Goal: Task Accomplishment & Management: Manage account settings

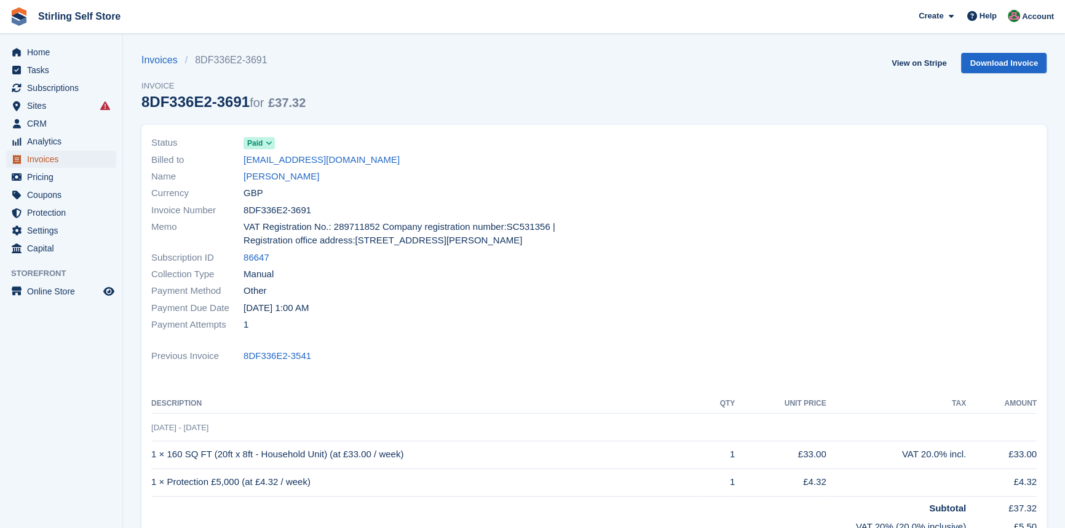
click at [64, 162] on span "Invoices" at bounding box center [64, 159] width 74 height 17
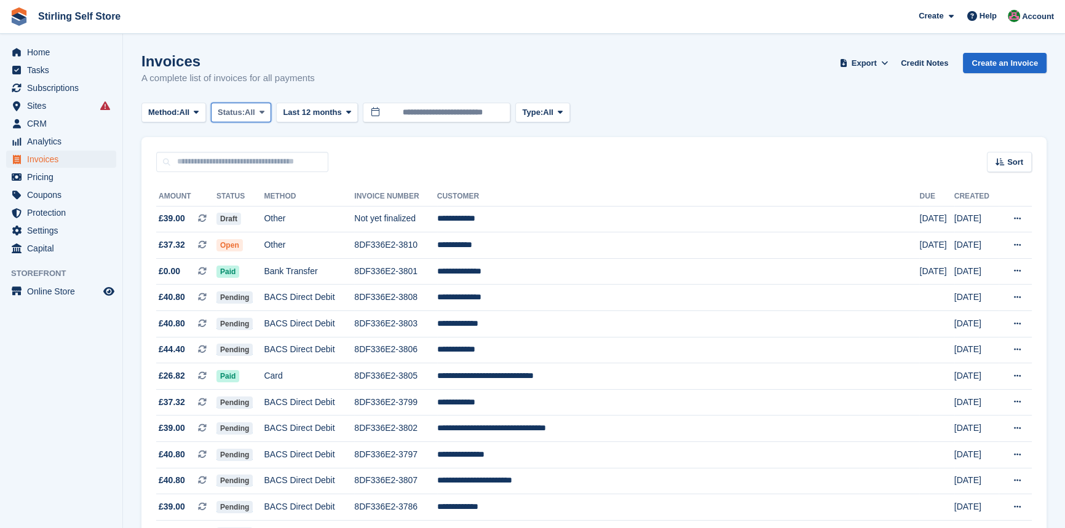
click at [264, 112] on icon at bounding box center [262, 112] width 5 height 8
click at [257, 205] on link "Open" at bounding box center [270, 208] width 107 height 22
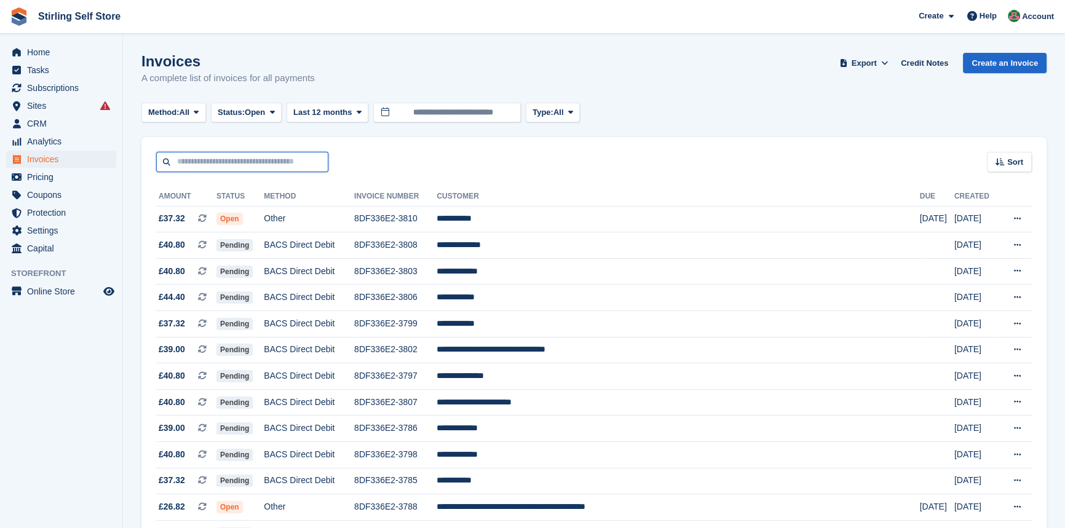
drag, startPoint x: 196, startPoint y: 163, endPoint x: 194, endPoint y: 156, distance: 7.5
click at [196, 163] on input "text" at bounding box center [242, 162] width 172 height 20
paste input "**********"
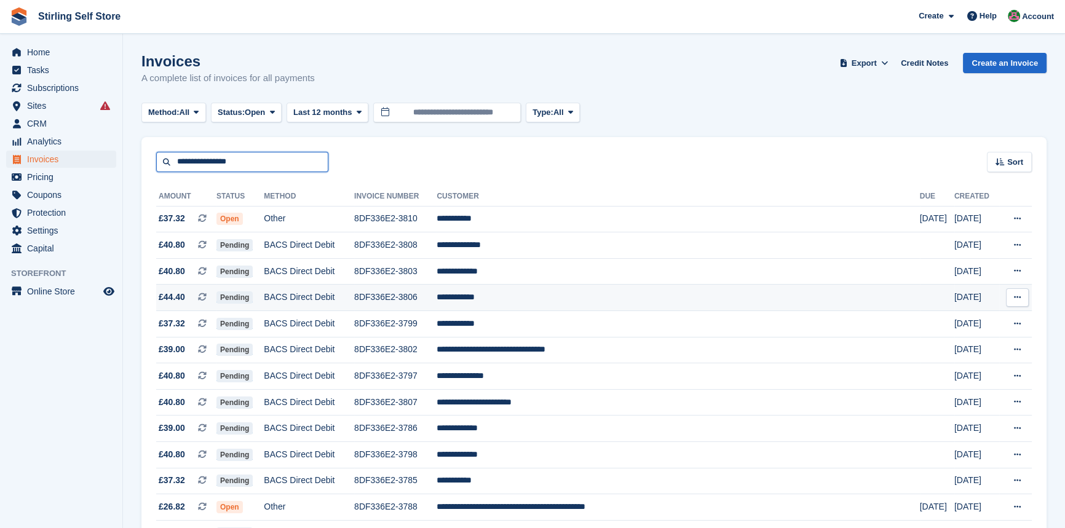
type input "**********"
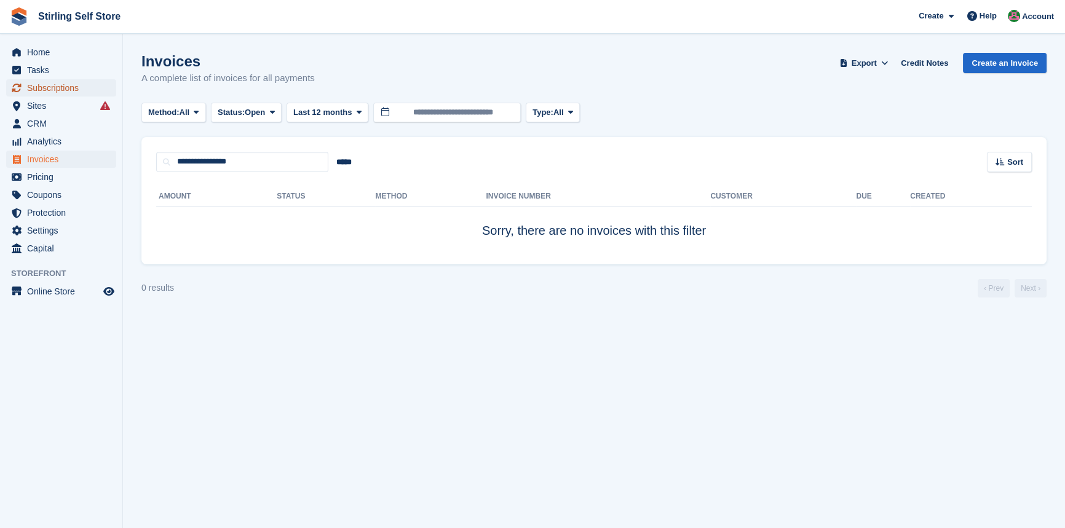
click at [65, 89] on span "Subscriptions" at bounding box center [64, 87] width 74 height 17
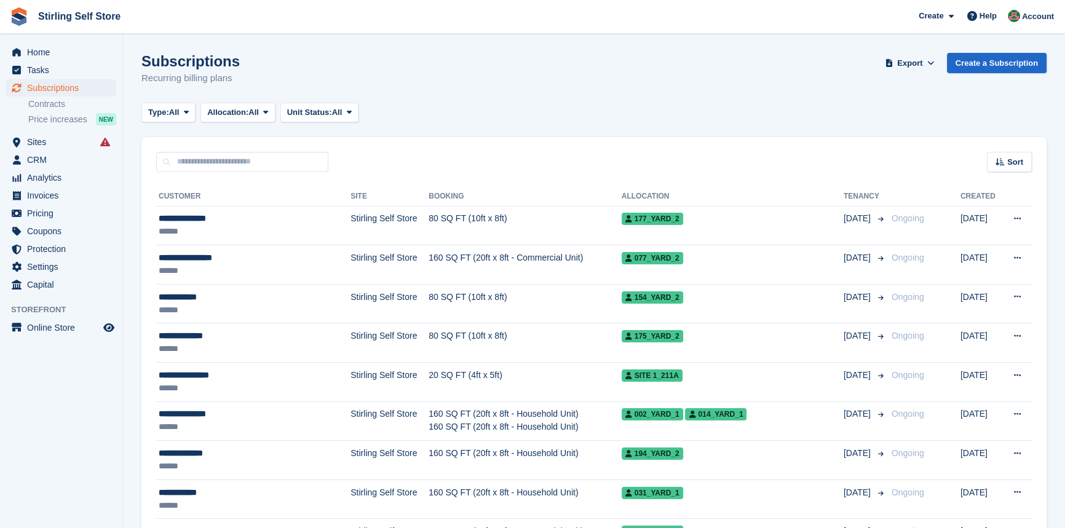
drag, startPoint x: 202, startPoint y: 163, endPoint x: 645, endPoint y: 105, distance: 446.6
click at [656, 97] on div "Subscriptions Recurring billing plans Export Export Subscriptions Export a CSV …" at bounding box center [593, 76] width 905 height 47
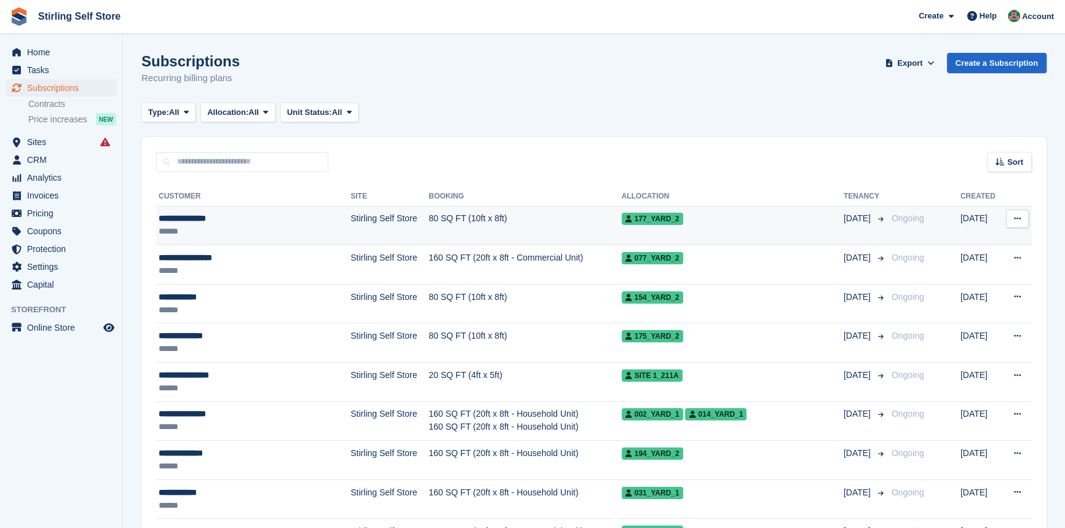
click at [438, 221] on td "80 SQ FT (10ft x 8ft)" at bounding box center [525, 225] width 193 height 39
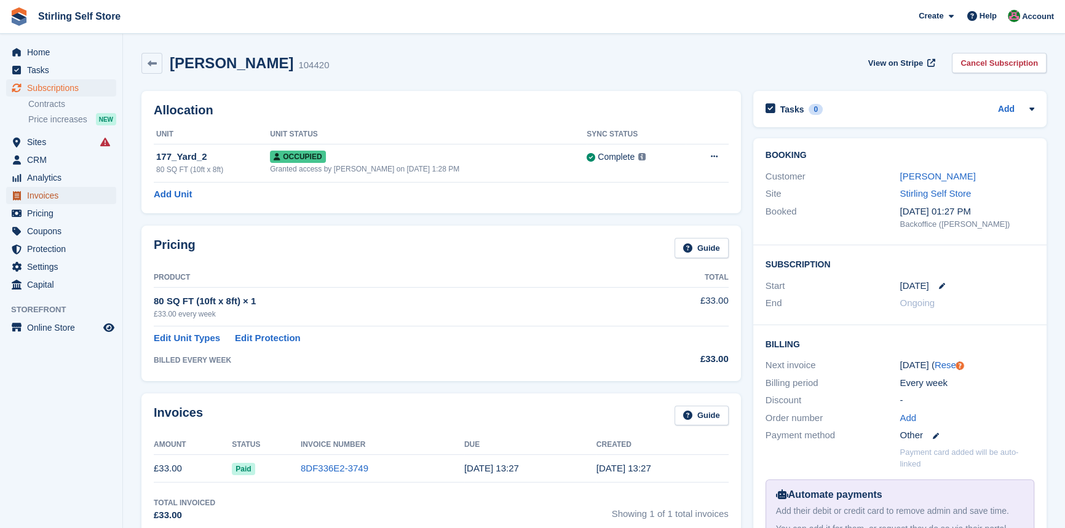
click at [63, 199] on span "Invoices" at bounding box center [64, 195] width 74 height 17
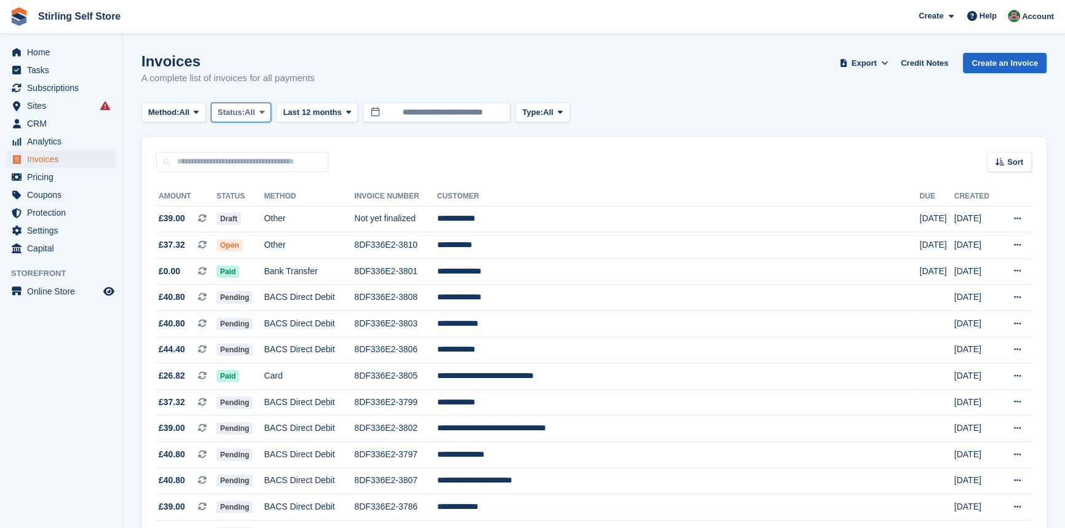
click at [267, 112] on span at bounding box center [262, 113] width 10 height 10
click at [269, 213] on link "Open" at bounding box center [270, 208] width 107 height 22
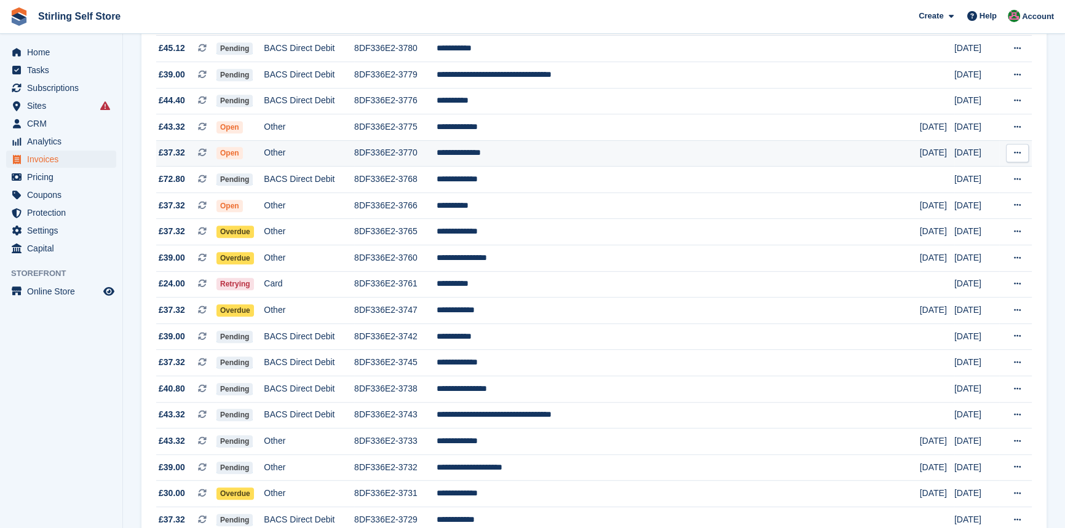
scroll to position [726, 0]
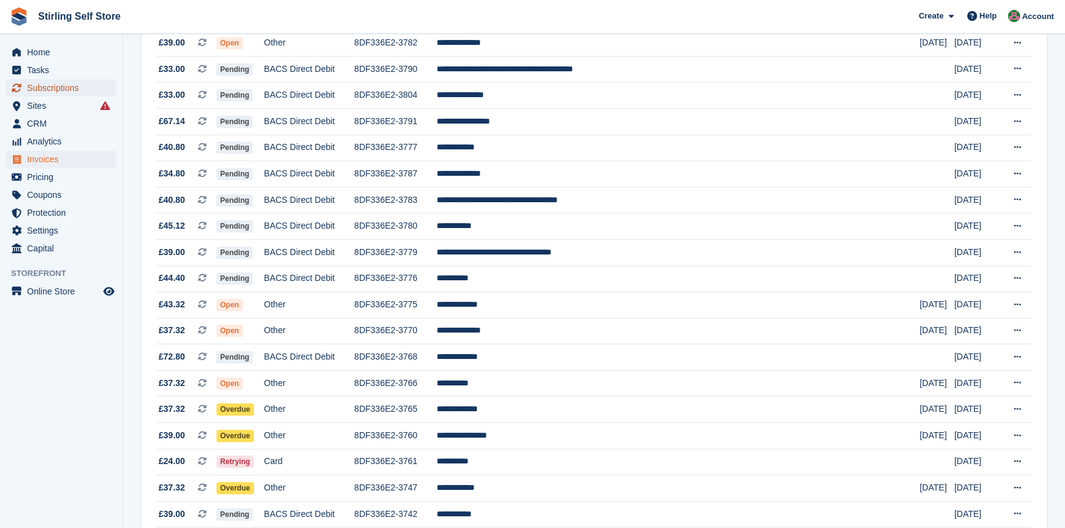
click at [61, 87] on span "Subscriptions" at bounding box center [64, 87] width 74 height 17
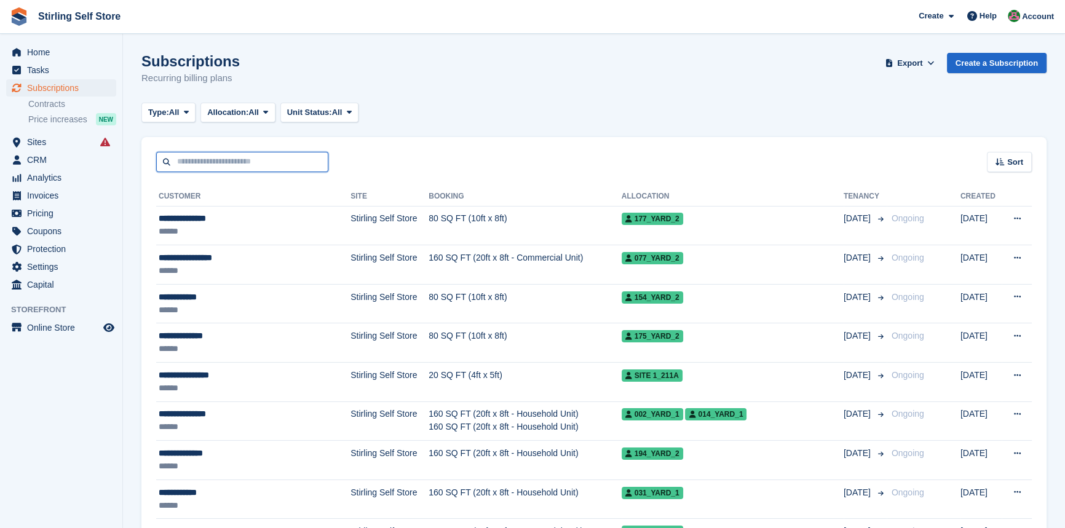
click at [184, 162] on input "text" at bounding box center [242, 162] width 172 height 20
type input "****"
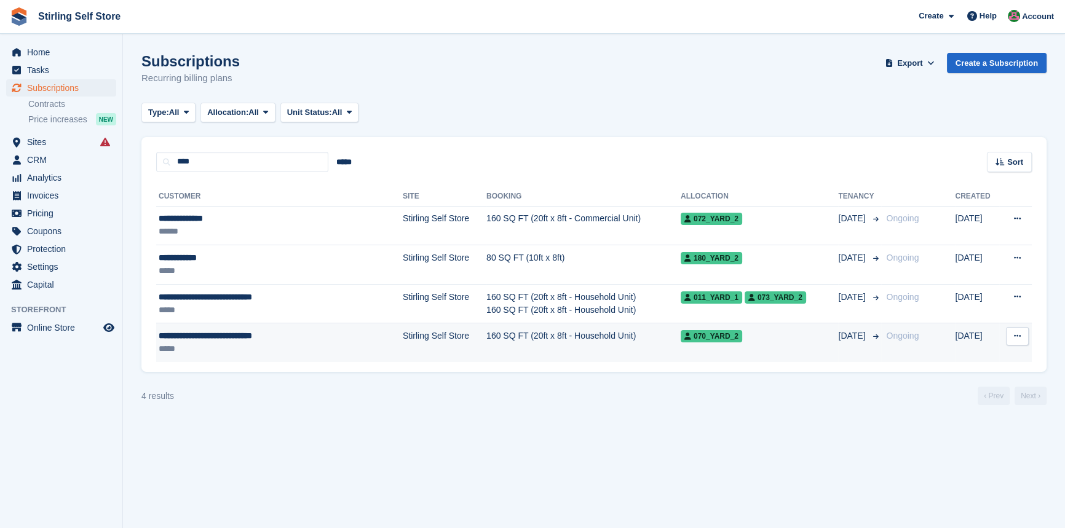
click at [487, 333] on td "160 SQ FT (20ft x 8ft - Household Unit)" at bounding box center [584, 343] width 194 height 39
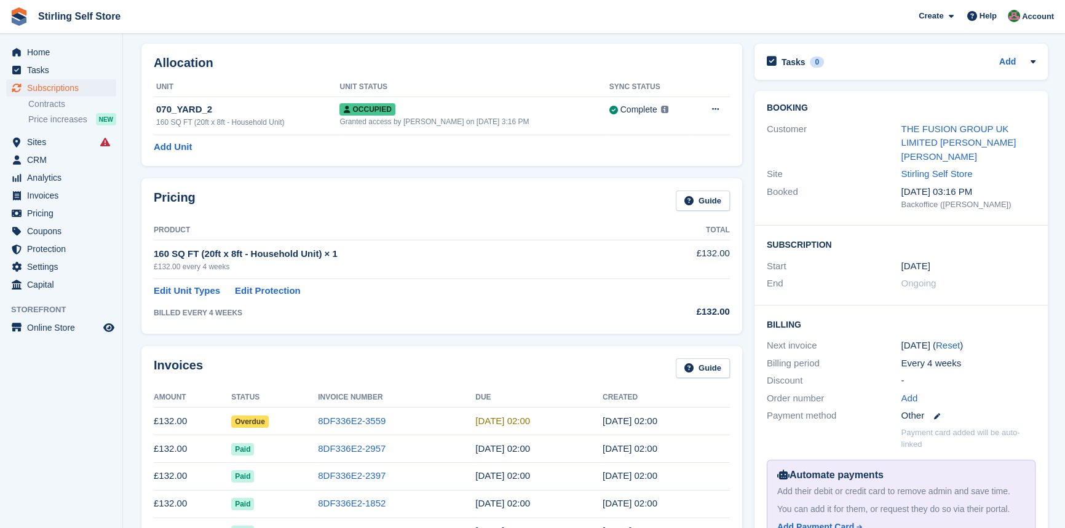
scroll to position [223, 0]
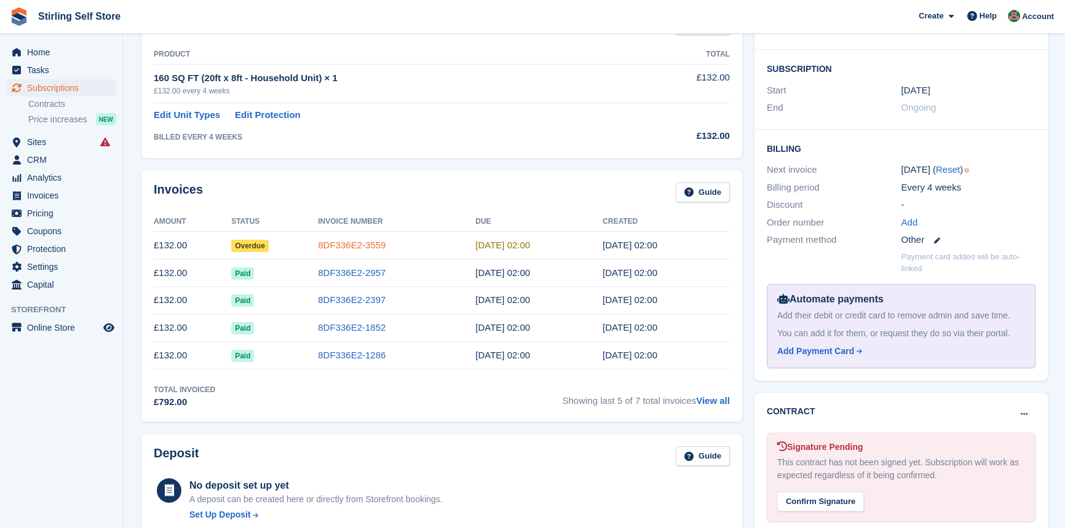
click at [351, 246] on link "8DF336E2-3559" at bounding box center [352, 245] width 68 height 10
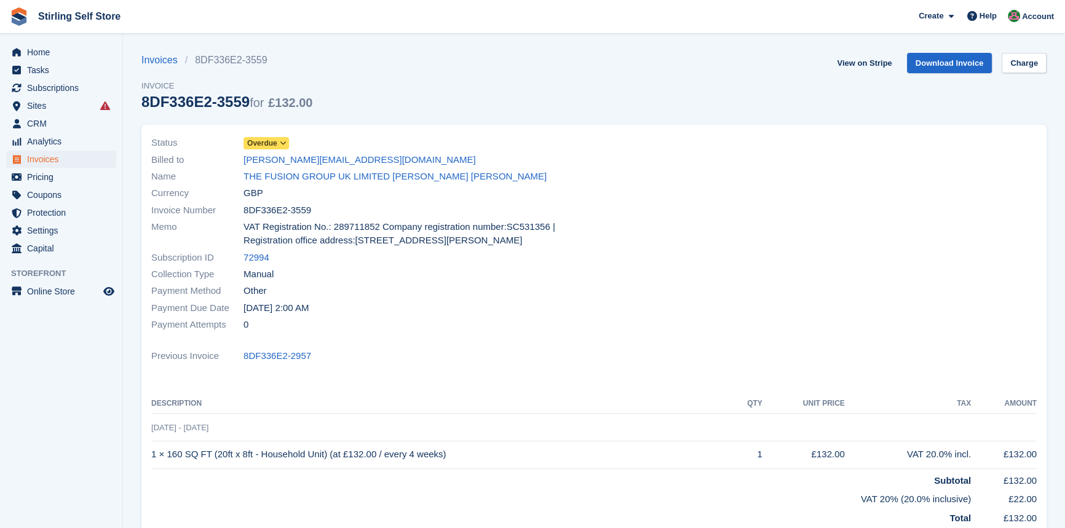
click at [280, 141] on icon at bounding box center [283, 143] width 7 height 7
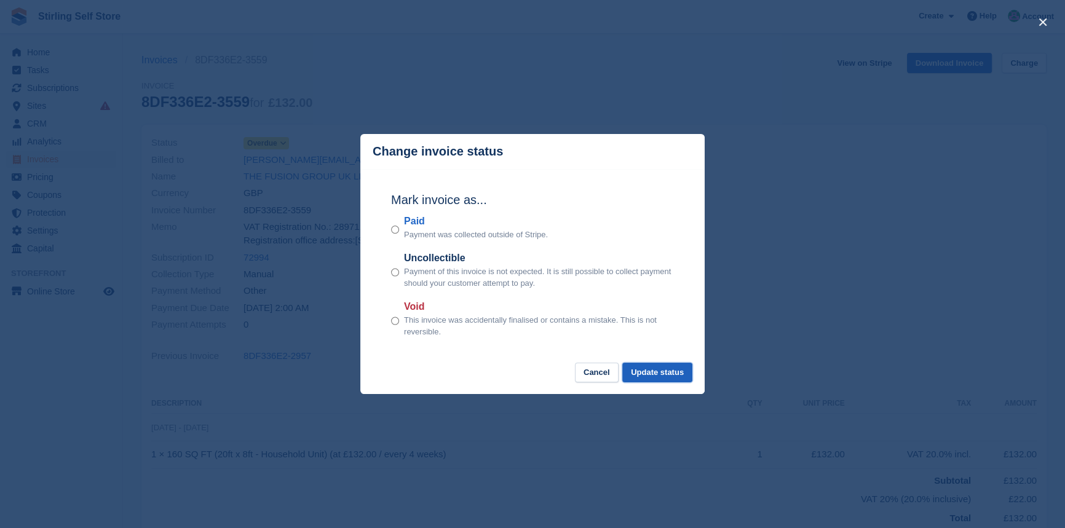
click at [652, 373] on button "Update status" at bounding box center [657, 373] width 70 height 20
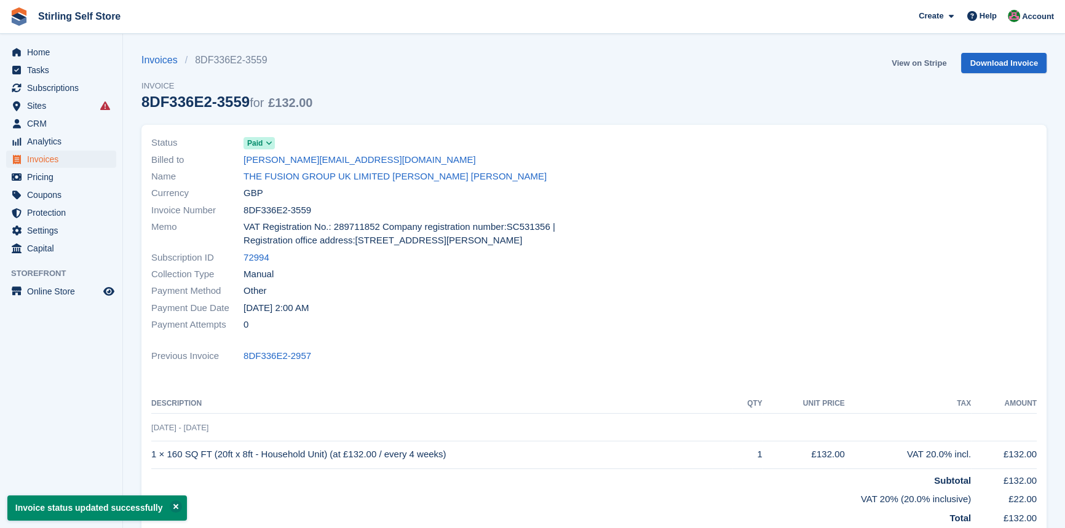
click at [914, 63] on link "View on Stripe" at bounding box center [919, 63] width 65 height 20
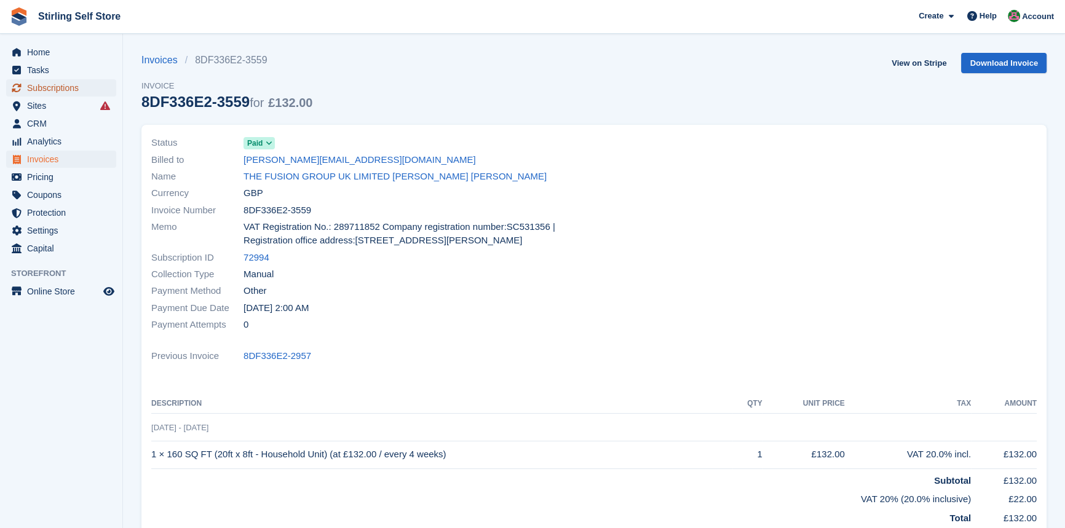
click at [70, 89] on span "Subscriptions" at bounding box center [64, 87] width 74 height 17
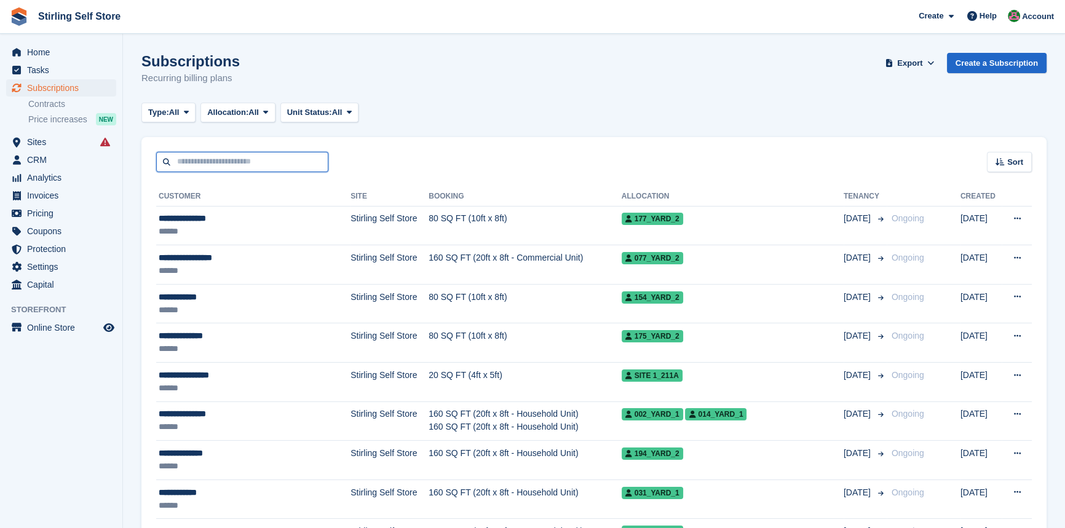
click at [181, 166] on input "text" at bounding box center [242, 162] width 172 height 20
type input "******"
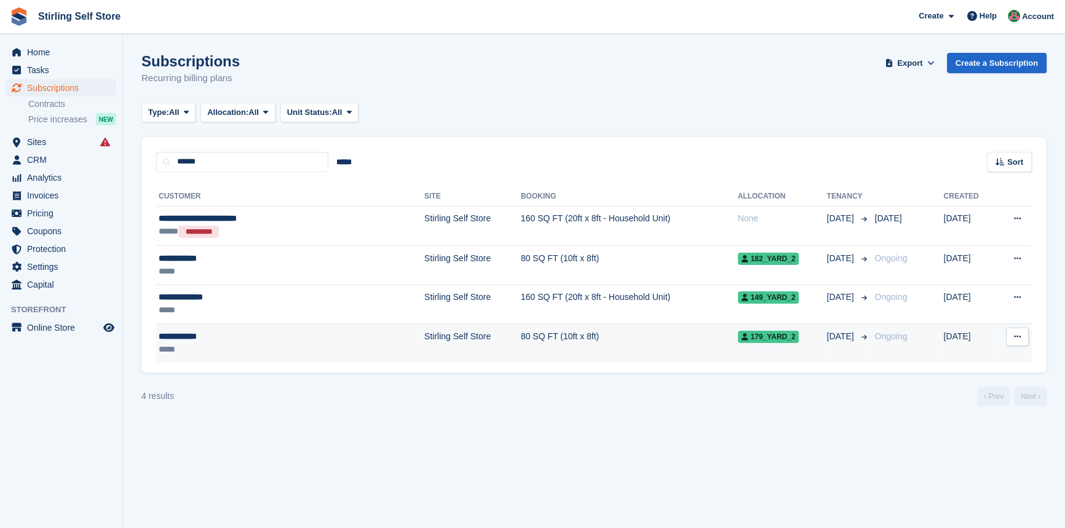
click at [521, 335] on td "80 SQ FT (10ft x 8ft)" at bounding box center [629, 343] width 217 height 39
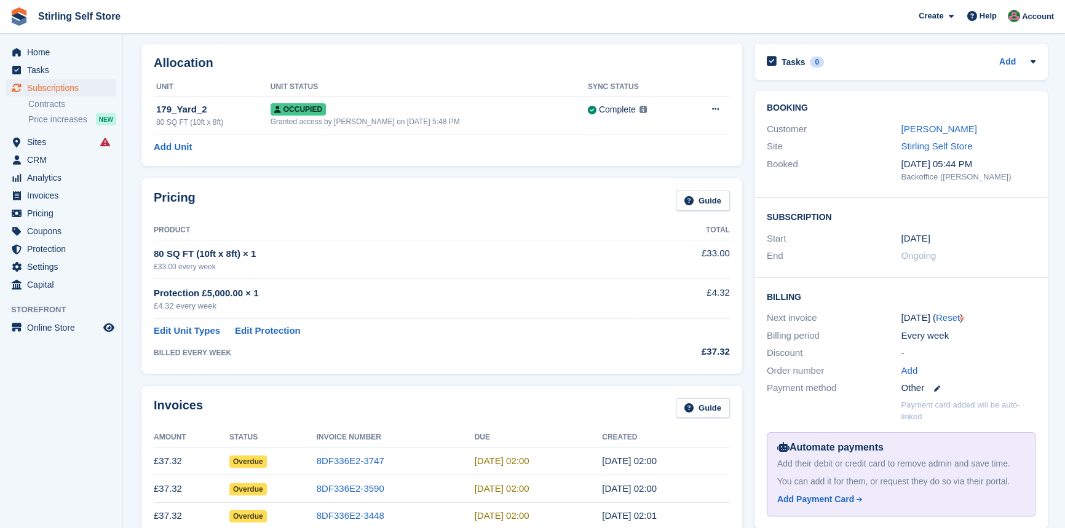
scroll to position [111, 0]
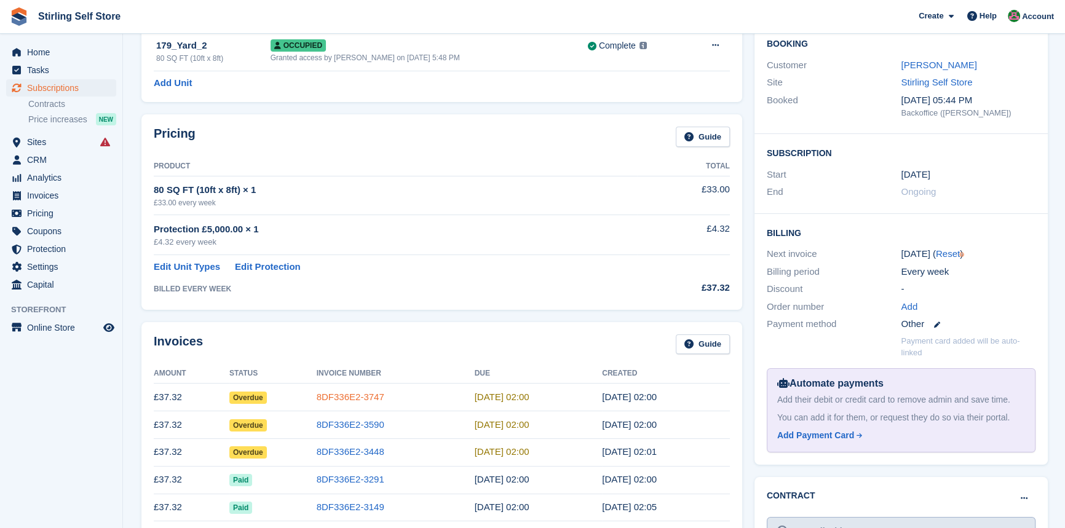
click at [351, 396] on link "8DF336E2-3747" at bounding box center [351, 397] width 68 height 10
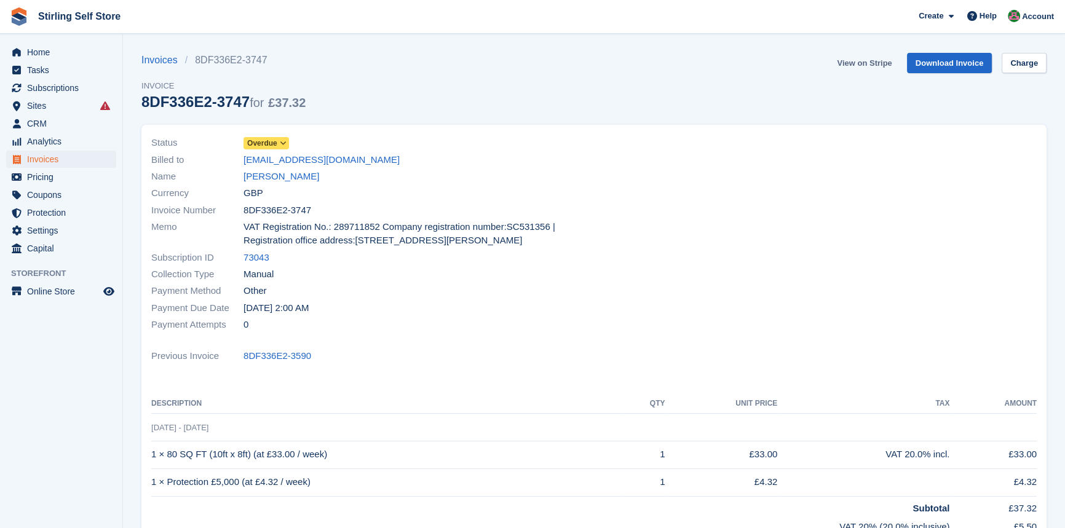
click at [857, 63] on link "View on Stripe" at bounding box center [864, 63] width 65 height 20
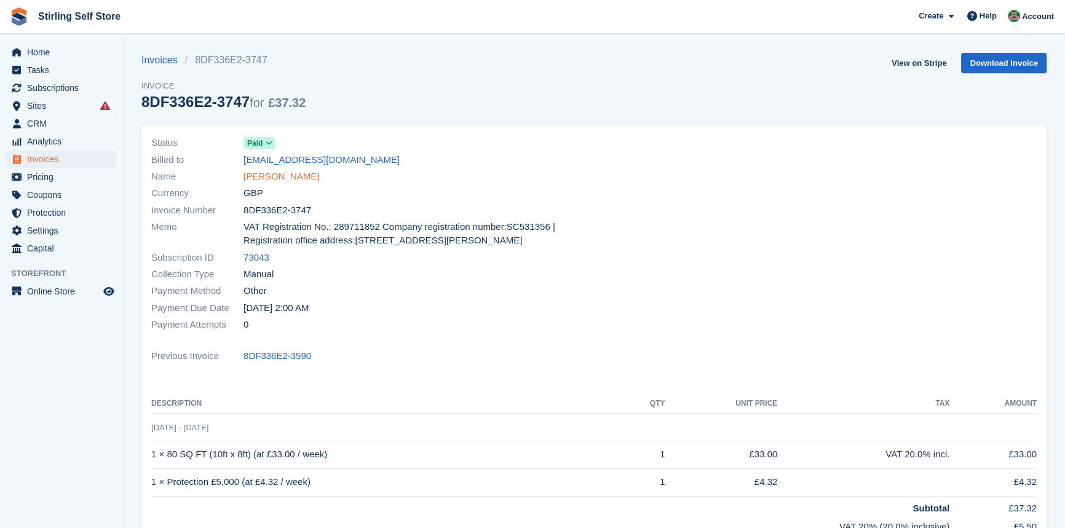
click at [276, 180] on link "[PERSON_NAME]" at bounding box center [282, 177] width 76 height 14
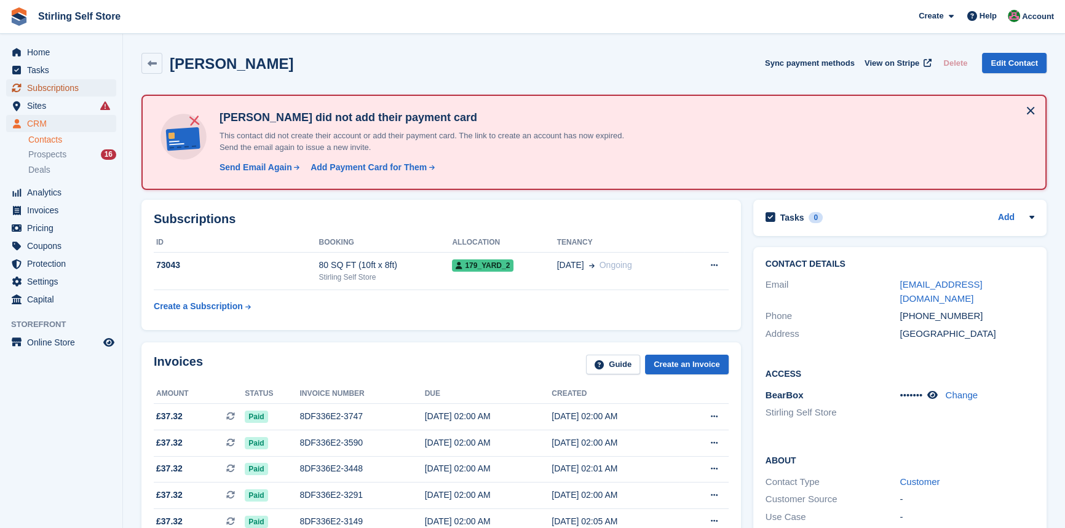
click at [68, 87] on span "Subscriptions" at bounding box center [64, 87] width 74 height 17
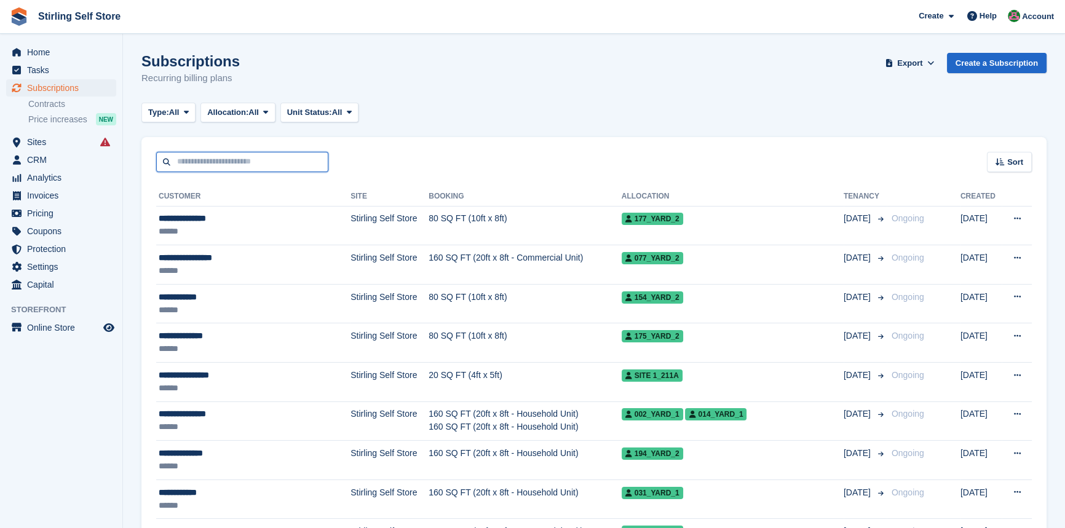
click at [246, 162] on input "text" at bounding box center [242, 162] width 172 height 20
type input "****"
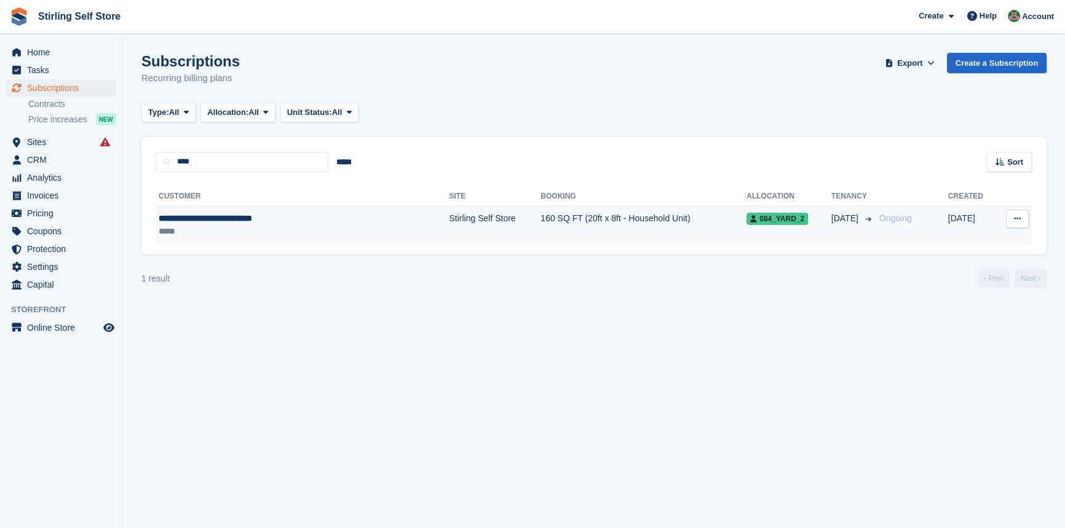
click at [546, 217] on td "160 SQ FT (20ft x 8ft - Household Unit)" at bounding box center [644, 225] width 206 height 39
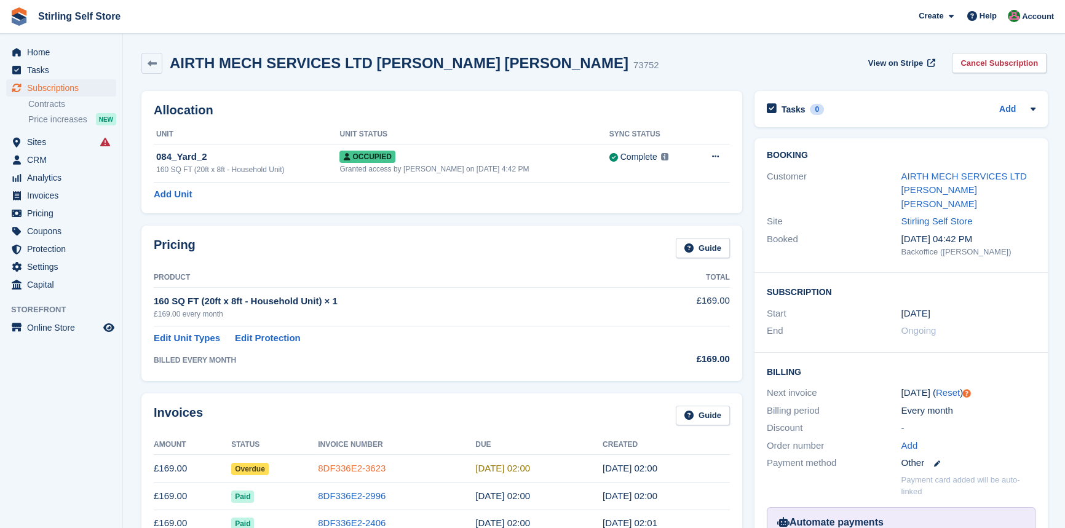
click at [340, 466] on link "8DF336E2-3623" at bounding box center [352, 468] width 68 height 10
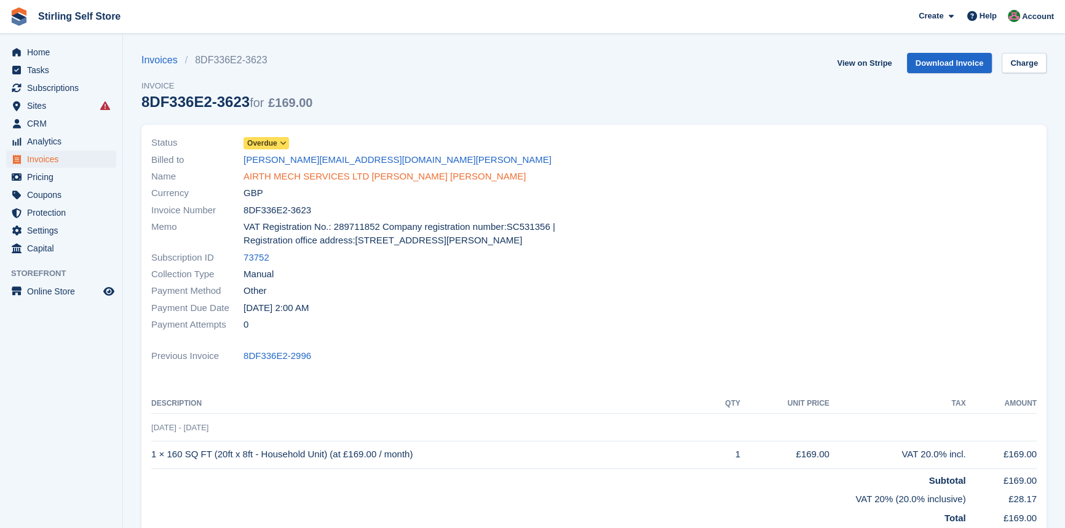
click at [341, 179] on link "AIRTH MECH SERVICES LTD [PERSON_NAME] [PERSON_NAME]" at bounding box center [385, 177] width 282 height 14
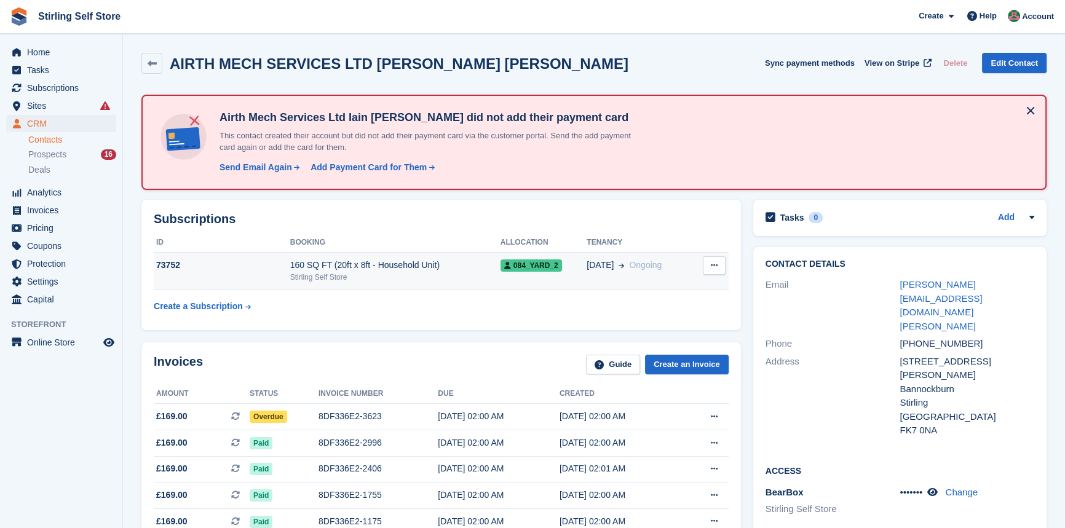
click at [716, 268] on icon at bounding box center [714, 265] width 7 height 8
click at [515, 270] on span "084_Yard_2" at bounding box center [532, 266] width 62 height 12
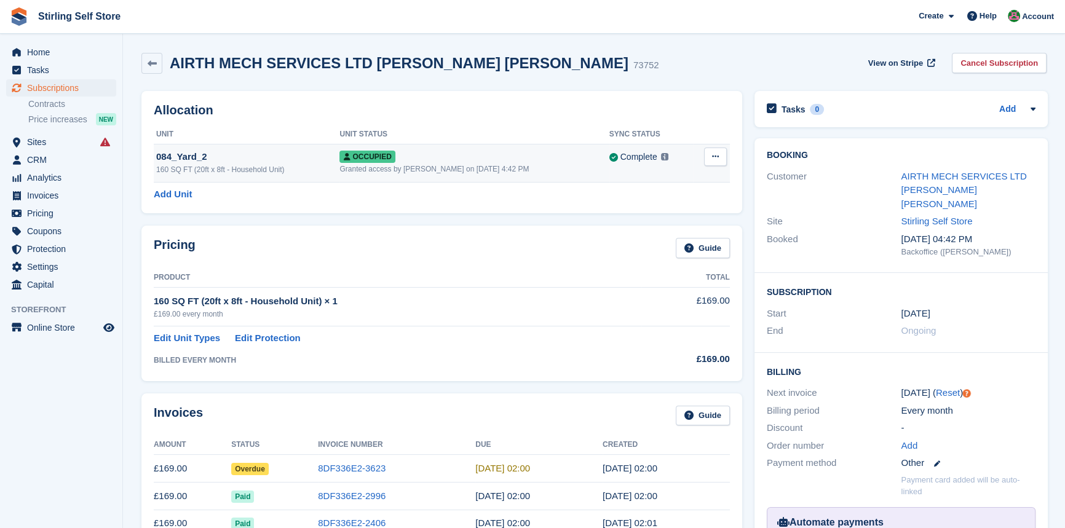
click at [720, 159] on button at bounding box center [715, 157] width 23 height 18
click at [646, 182] on p "Overlock" at bounding box center [667, 181] width 107 height 16
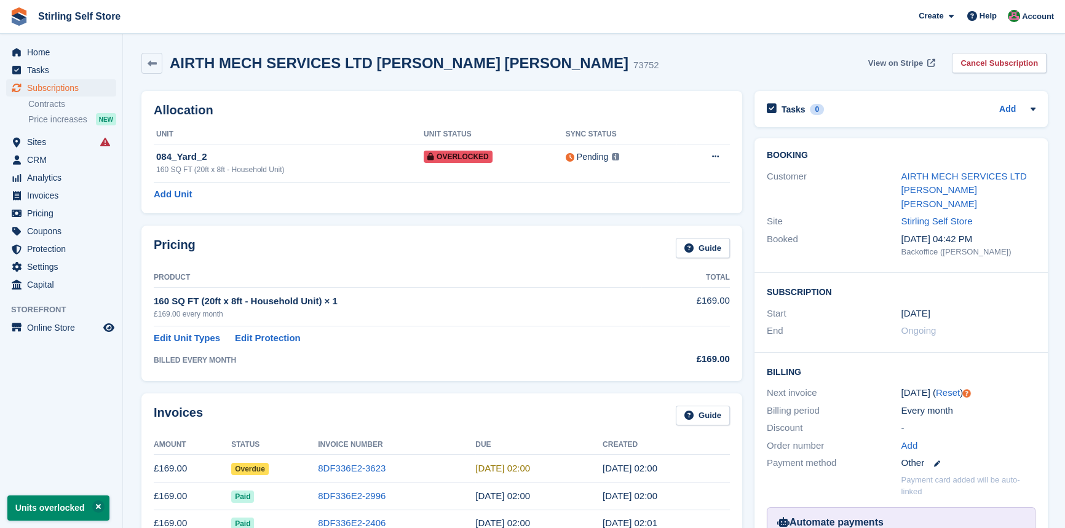
click at [886, 57] on span "View on Stripe" at bounding box center [896, 63] width 55 height 12
click at [66, 195] on span "Invoices" at bounding box center [64, 195] width 74 height 17
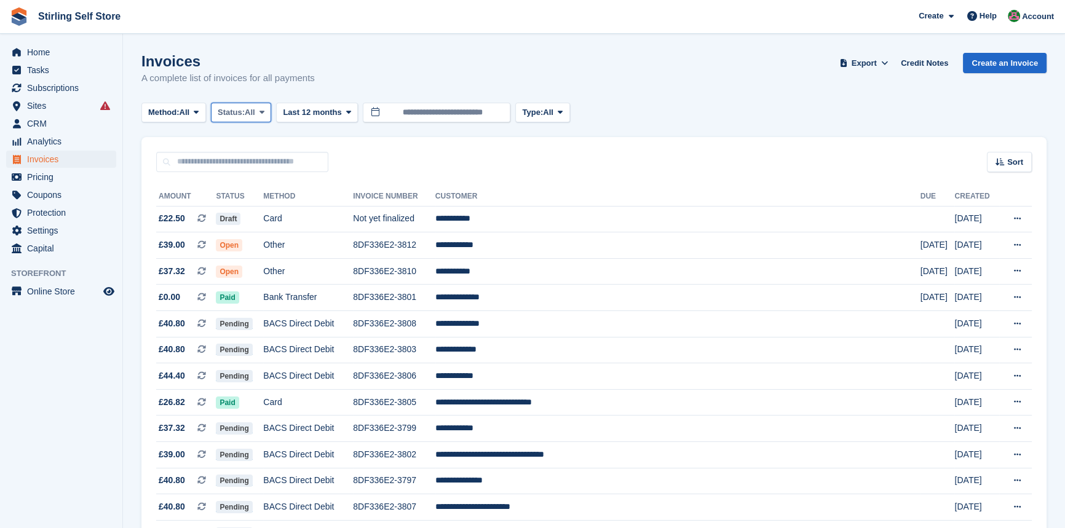
click at [267, 111] on span at bounding box center [262, 113] width 10 height 10
click at [261, 208] on link "Open" at bounding box center [270, 208] width 107 height 22
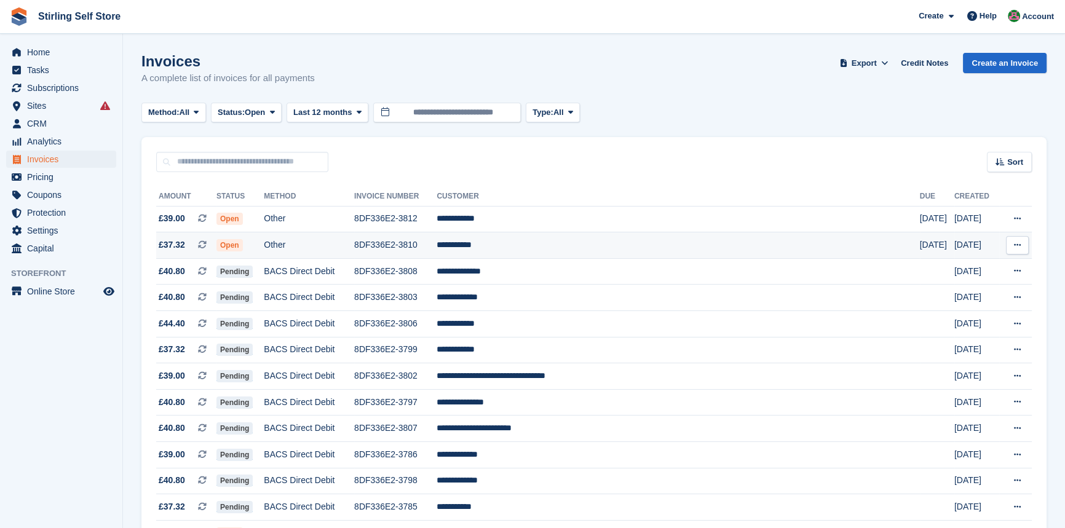
click at [544, 246] on td "**********" at bounding box center [678, 246] width 483 height 26
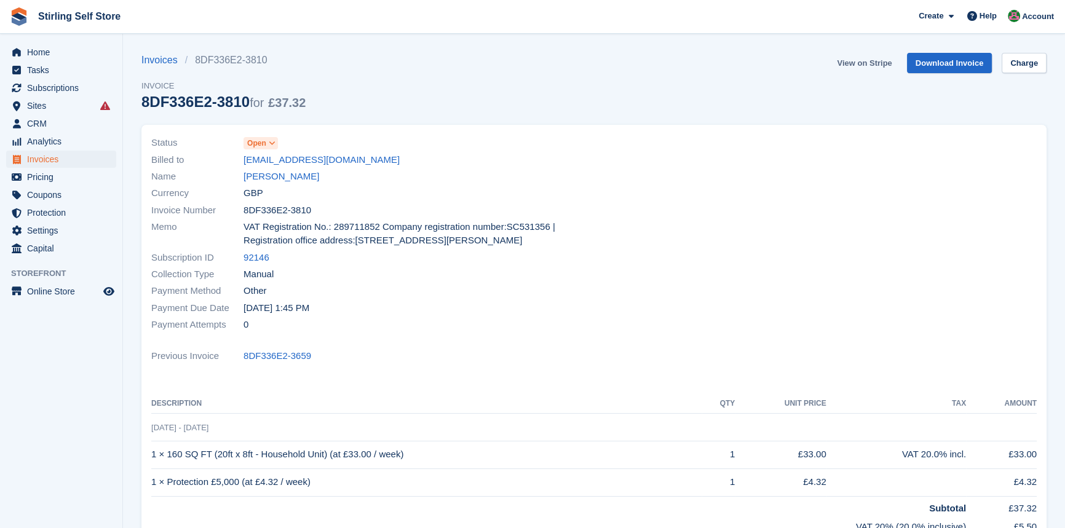
click at [867, 64] on link "View on Stripe" at bounding box center [864, 63] width 65 height 20
click at [62, 160] on span "Invoices" at bounding box center [64, 159] width 74 height 17
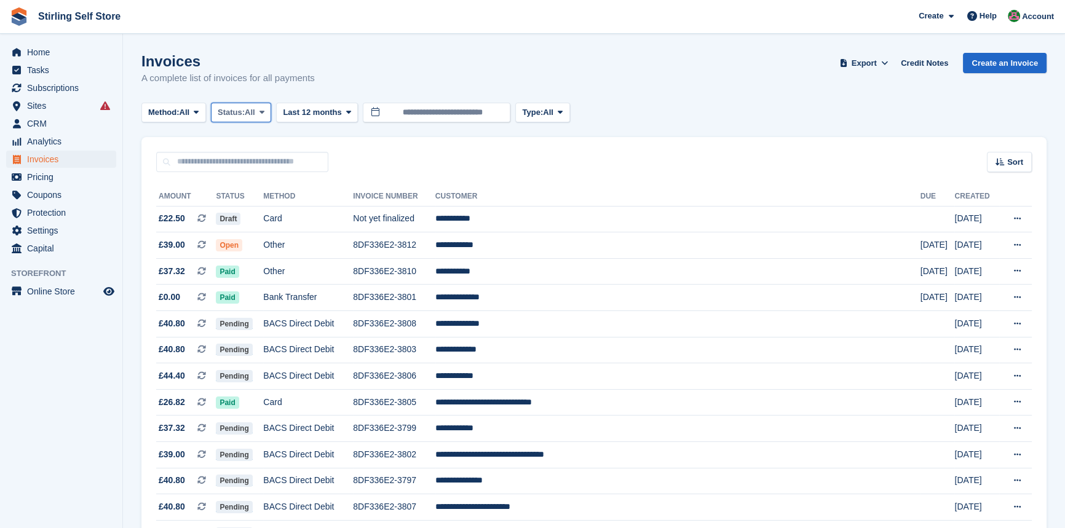
click at [264, 113] on icon at bounding box center [262, 112] width 5 height 8
click at [271, 208] on link "Open" at bounding box center [270, 208] width 107 height 22
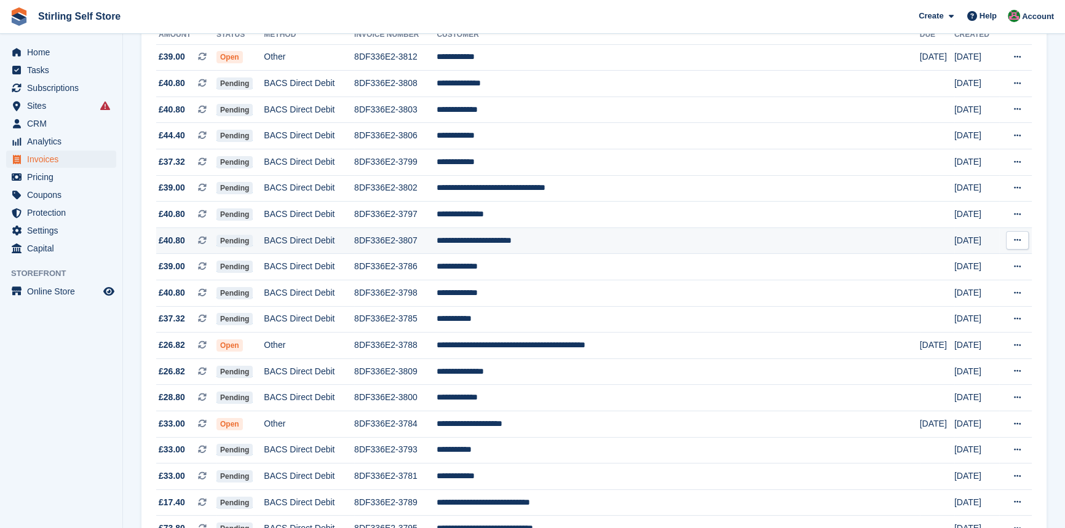
scroll to position [223, 0]
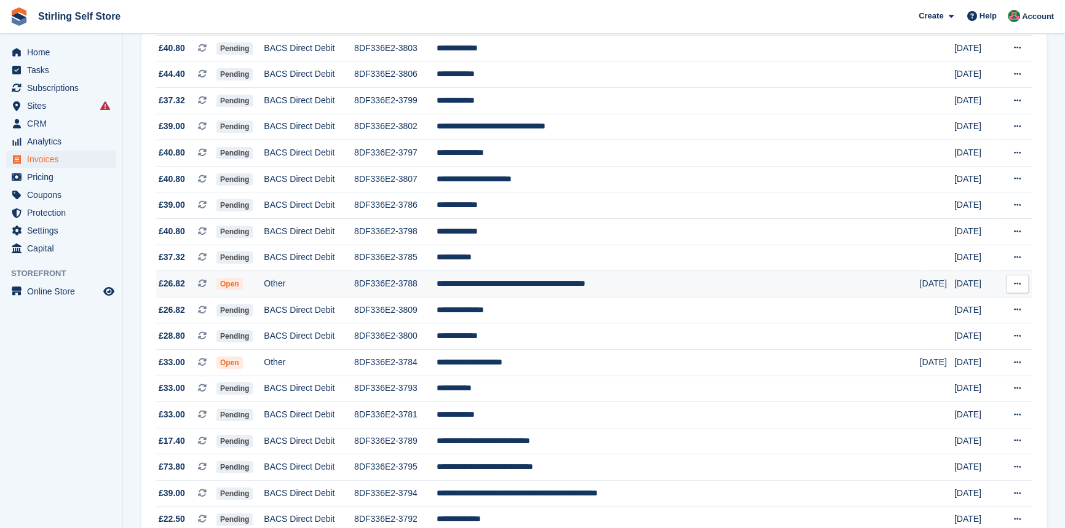
click at [564, 292] on td "**********" at bounding box center [678, 284] width 483 height 26
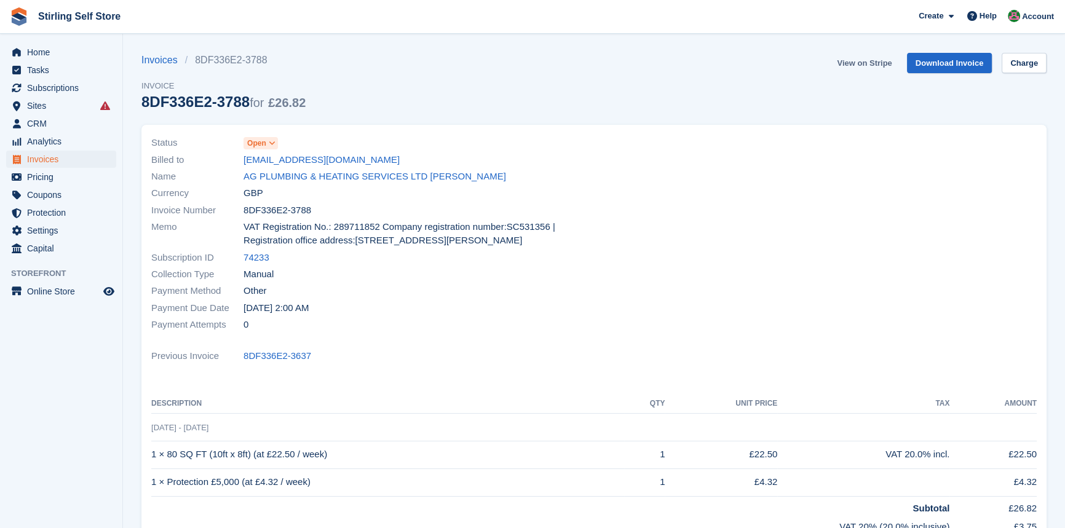
click at [860, 68] on link "View on Stripe" at bounding box center [864, 63] width 65 height 20
click at [61, 163] on span "Invoices" at bounding box center [64, 159] width 74 height 17
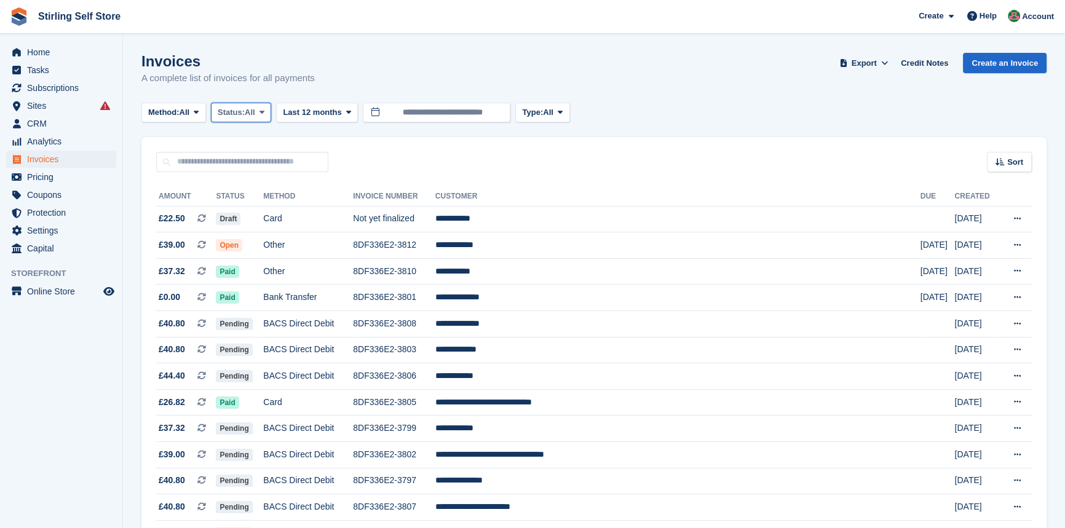
click at [267, 111] on span at bounding box center [262, 113] width 10 height 10
click at [265, 210] on link "Open" at bounding box center [270, 208] width 107 height 22
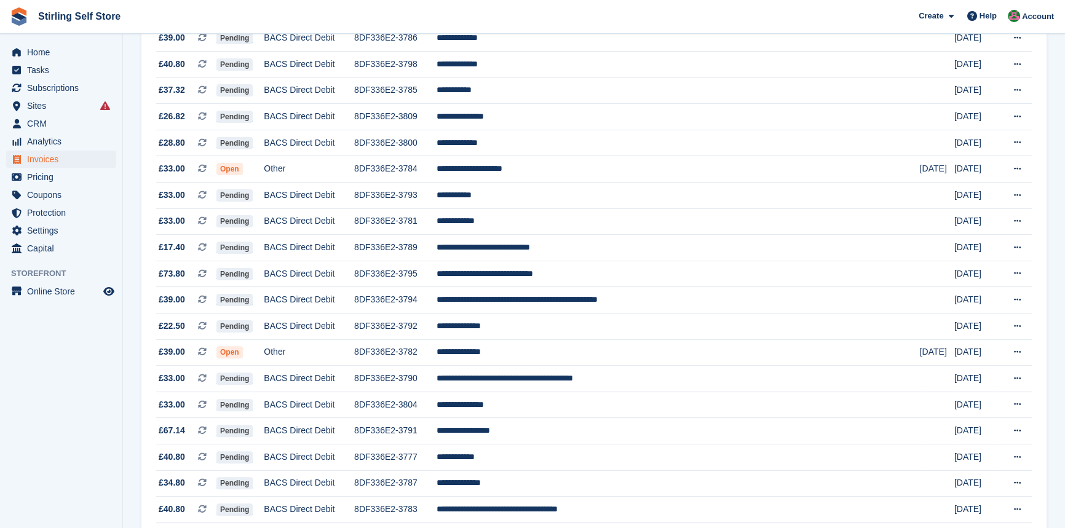
scroll to position [391, 0]
click at [554, 175] on td "**********" at bounding box center [678, 169] width 483 height 26
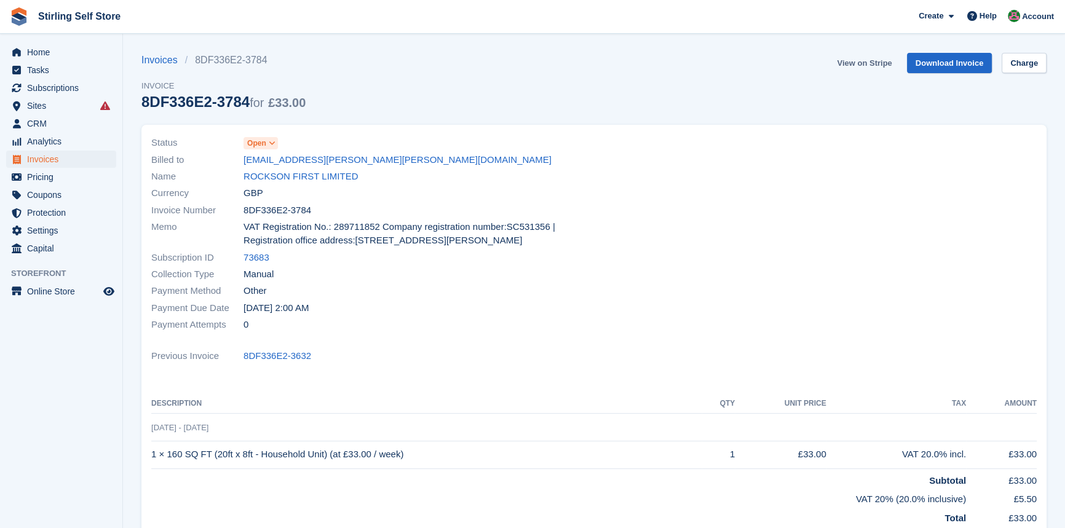
click at [863, 60] on link "View on Stripe" at bounding box center [864, 63] width 65 height 20
click at [56, 161] on span "Invoices" at bounding box center [64, 159] width 74 height 17
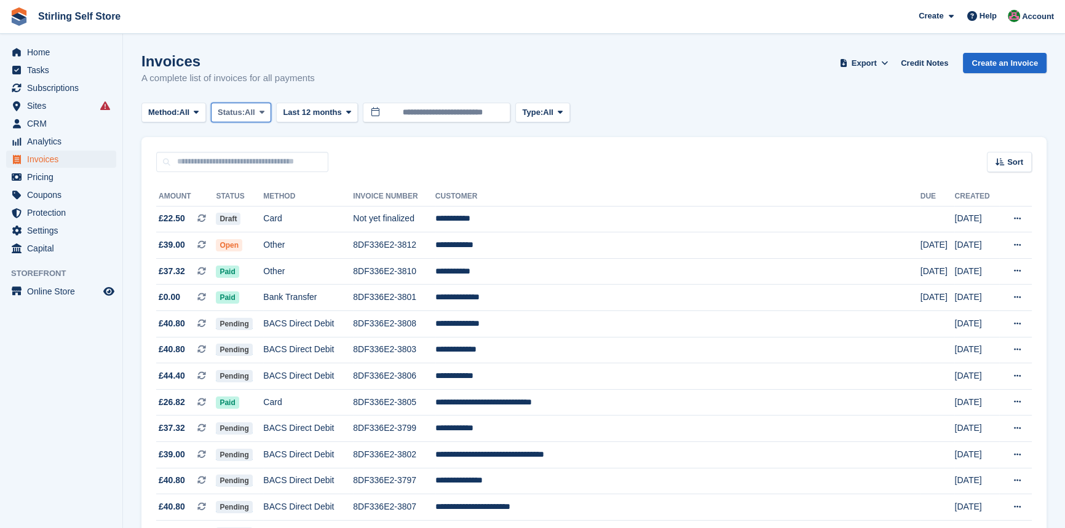
click at [253, 111] on span "All" at bounding box center [250, 112] width 10 height 12
click at [264, 205] on link "Open" at bounding box center [270, 208] width 107 height 22
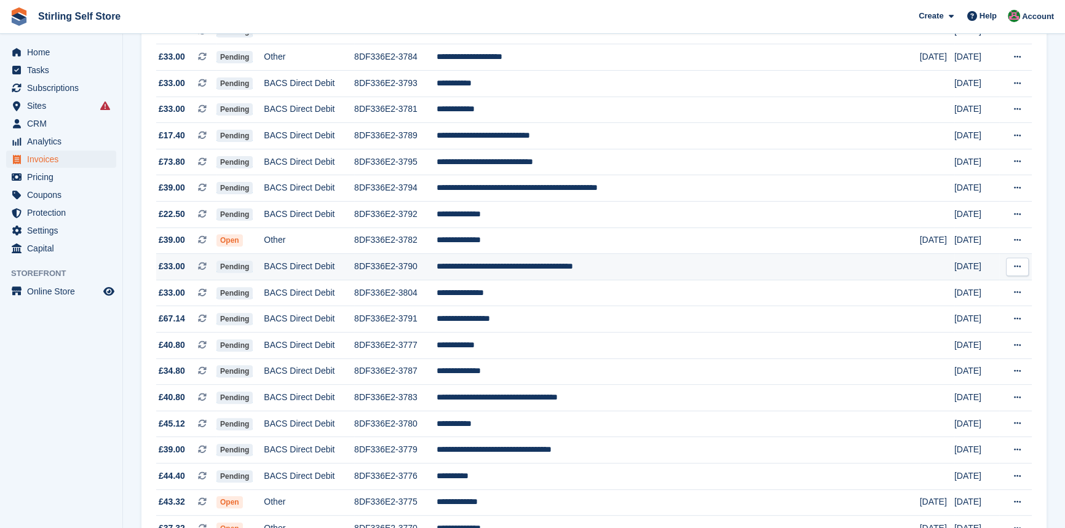
scroll to position [503, 0]
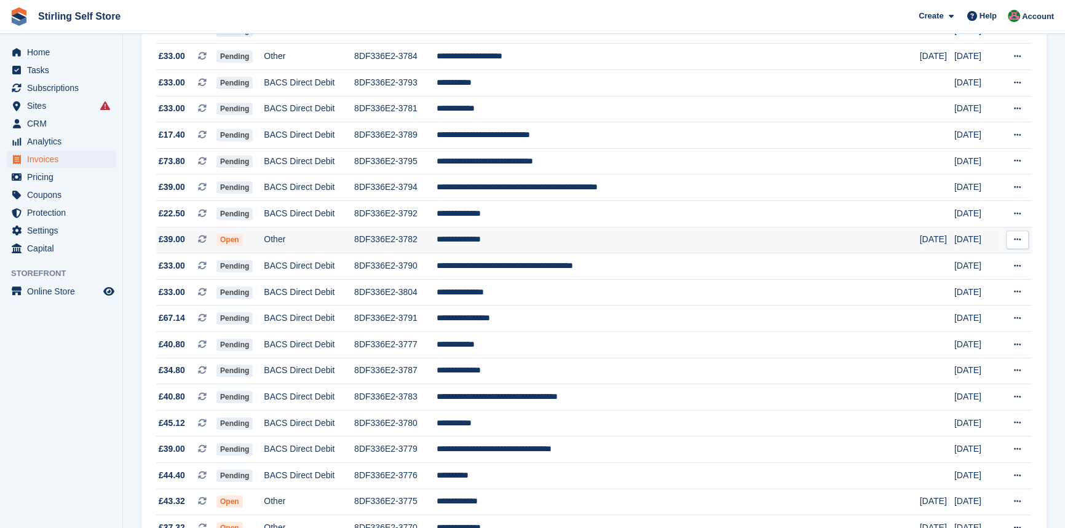
click at [539, 249] on td "**********" at bounding box center [678, 240] width 483 height 26
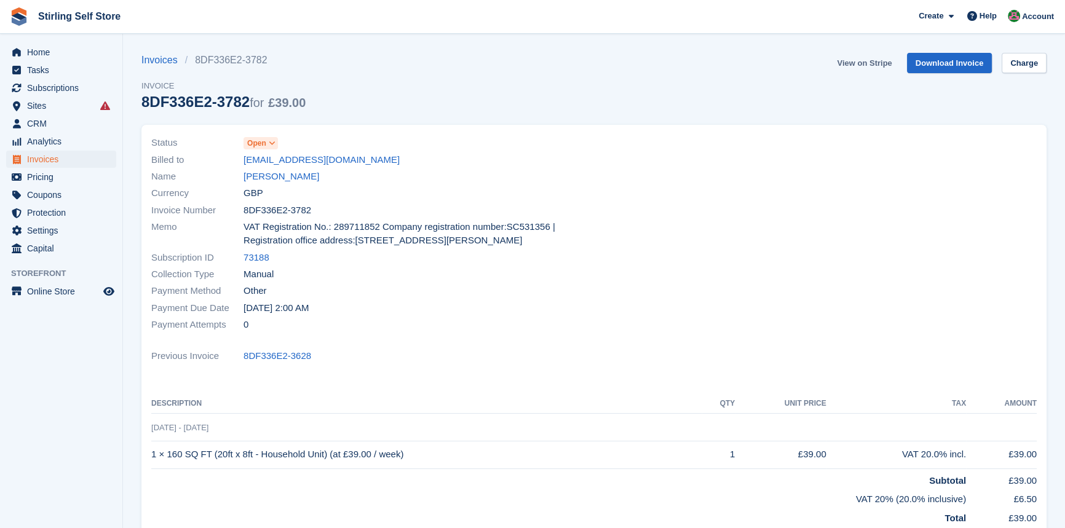
click at [871, 63] on link "View on Stripe" at bounding box center [864, 63] width 65 height 20
click at [61, 161] on span "Invoices" at bounding box center [64, 159] width 74 height 17
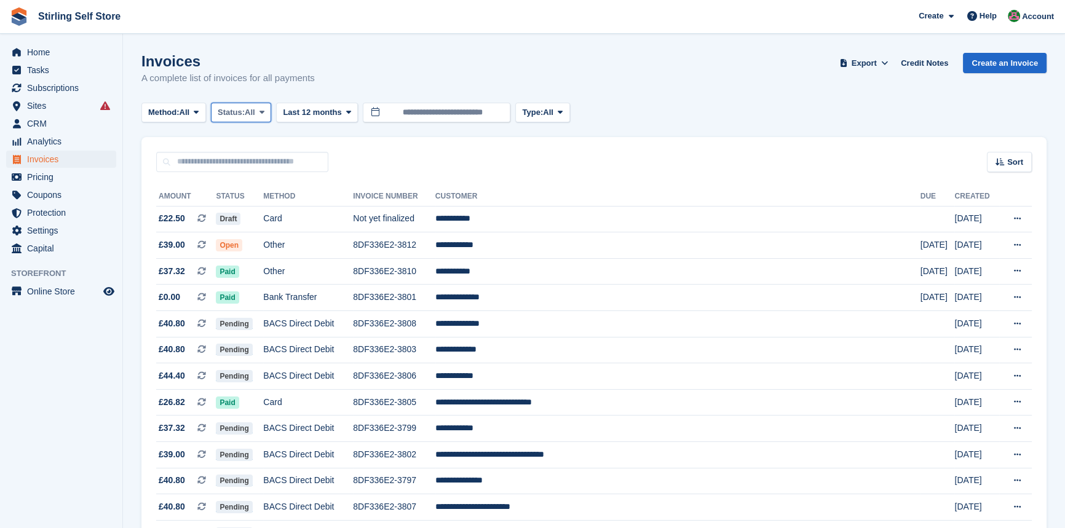
click at [267, 110] on span at bounding box center [262, 113] width 10 height 10
drag, startPoint x: 255, startPoint y: 211, endPoint x: 261, endPoint y: 207, distance: 7.2
click at [255, 211] on link "Open" at bounding box center [270, 208] width 107 height 22
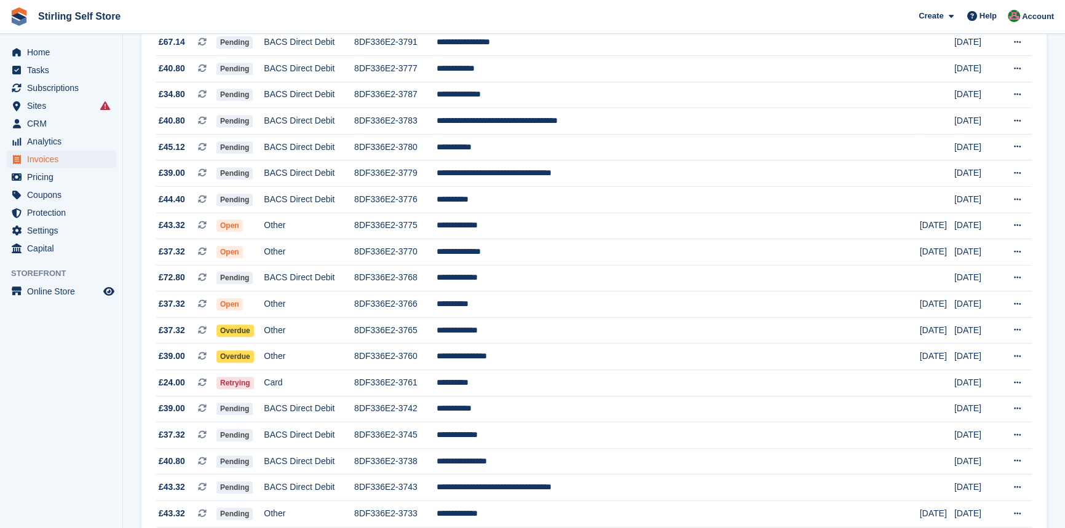
scroll to position [782, 0]
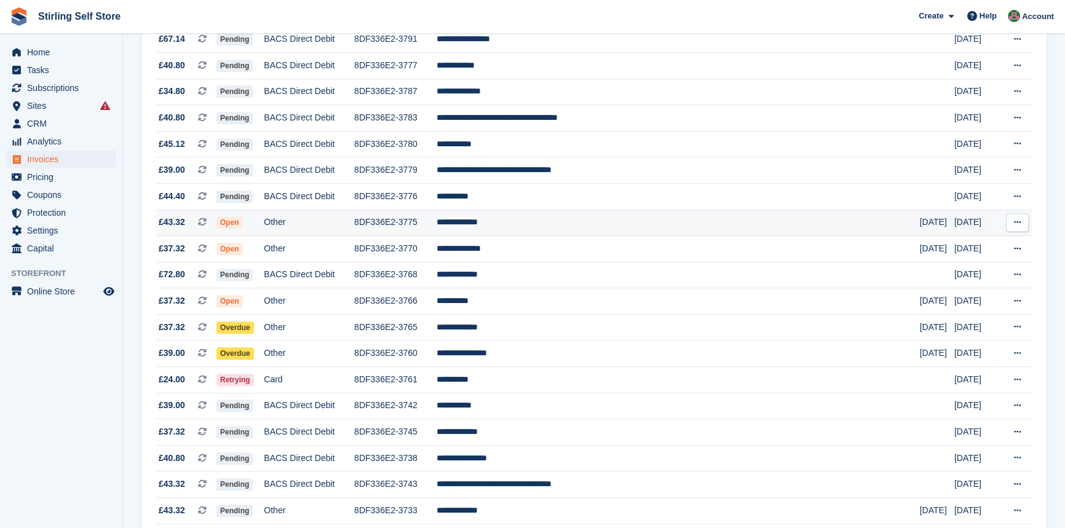
click at [558, 235] on td "**********" at bounding box center [678, 223] width 483 height 26
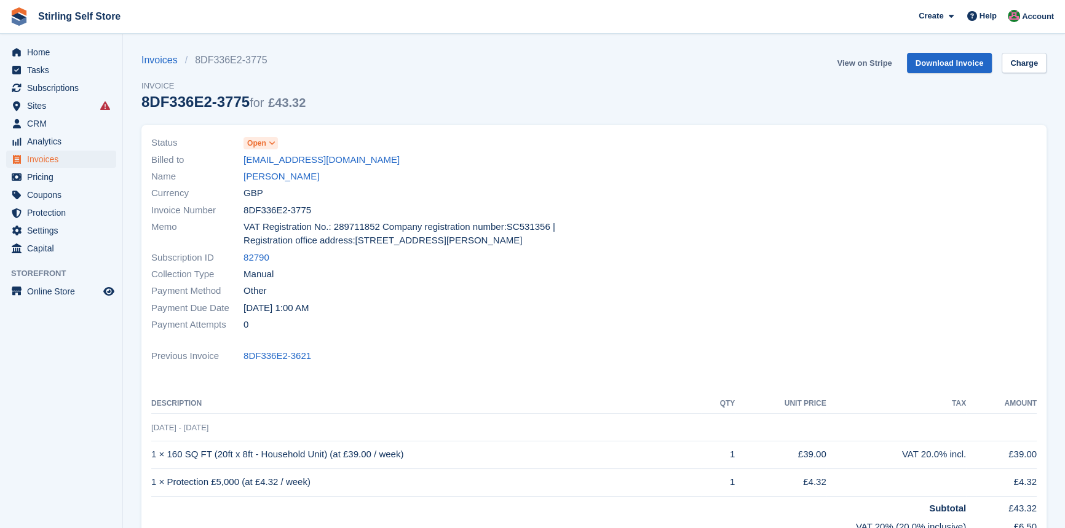
click at [875, 62] on link "View on Stripe" at bounding box center [864, 63] width 65 height 20
drag, startPoint x: 0, startPoint y: 0, endPoint x: 54, endPoint y: 160, distance: 168.8
click at [54, 160] on span "Invoices" at bounding box center [64, 159] width 74 height 17
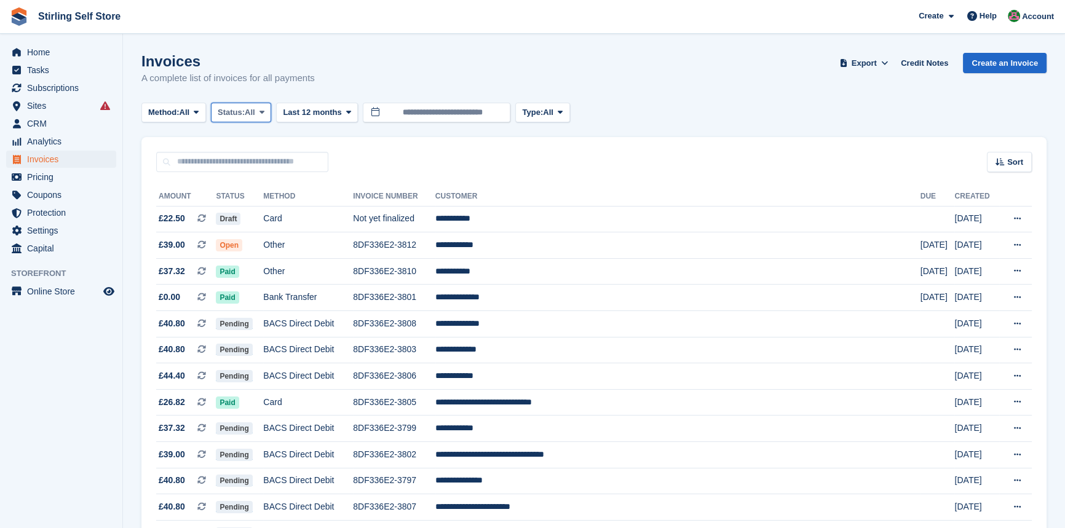
click at [263, 109] on icon at bounding box center [262, 112] width 5 height 8
click at [260, 209] on link "Open" at bounding box center [270, 208] width 107 height 22
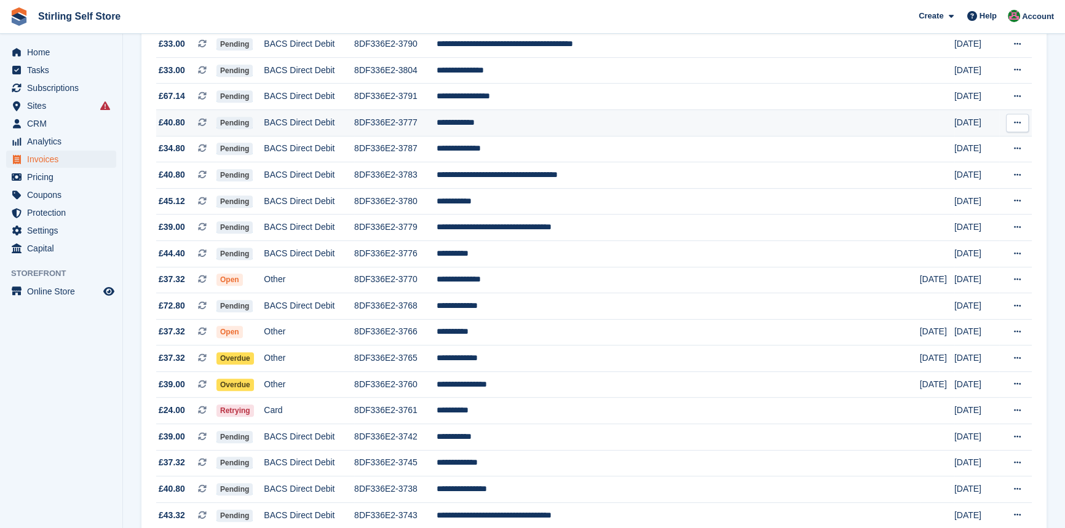
scroll to position [726, 0]
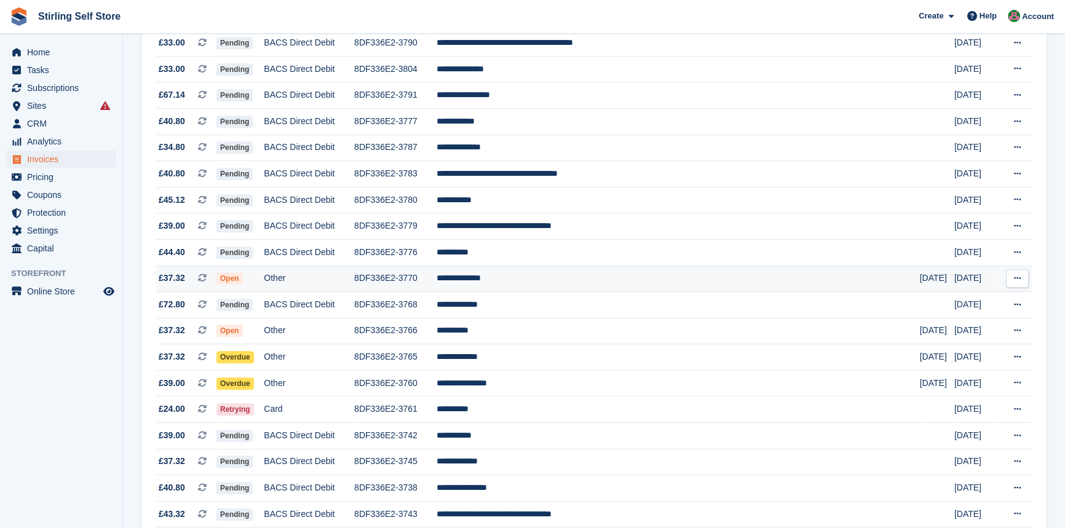
click at [562, 292] on td "**********" at bounding box center [678, 279] width 483 height 26
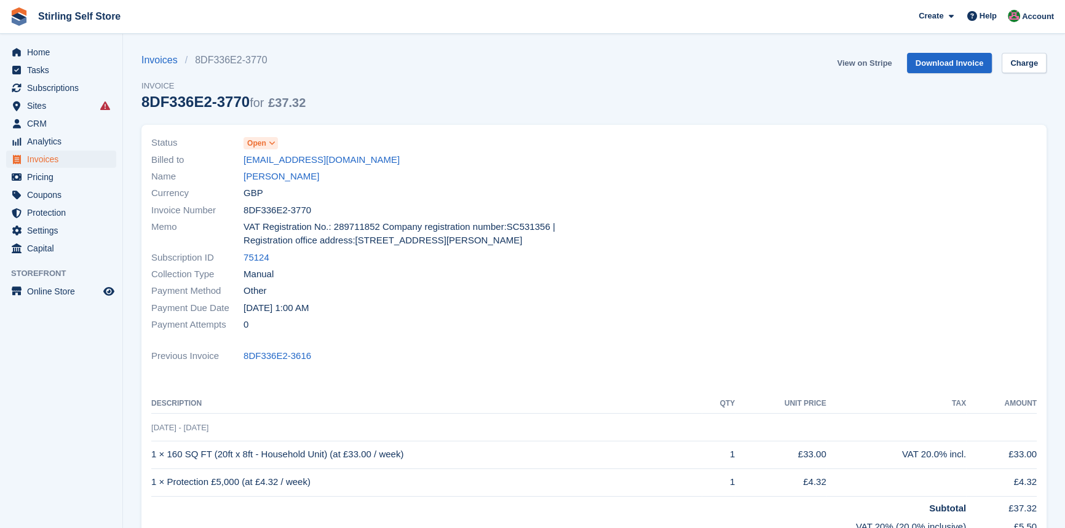
click at [863, 66] on link "View on Stripe" at bounding box center [864, 63] width 65 height 20
drag, startPoint x: 64, startPoint y: 161, endPoint x: 75, endPoint y: 165, distance: 11.9
click at [64, 161] on span "Invoices" at bounding box center [64, 159] width 74 height 17
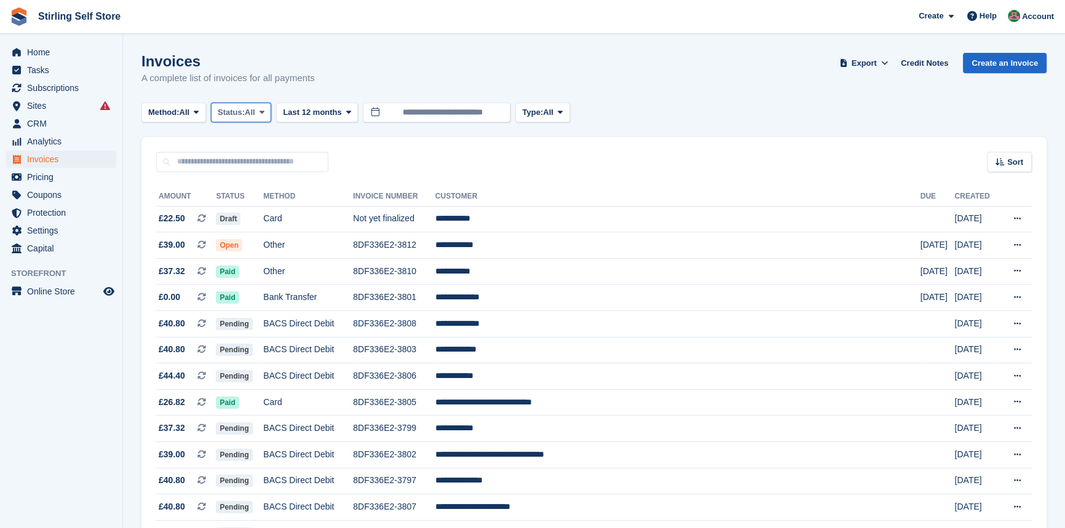
click at [264, 112] on icon at bounding box center [262, 112] width 5 height 8
click at [252, 209] on link "Open" at bounding box center [270, 208] width 107 height 22
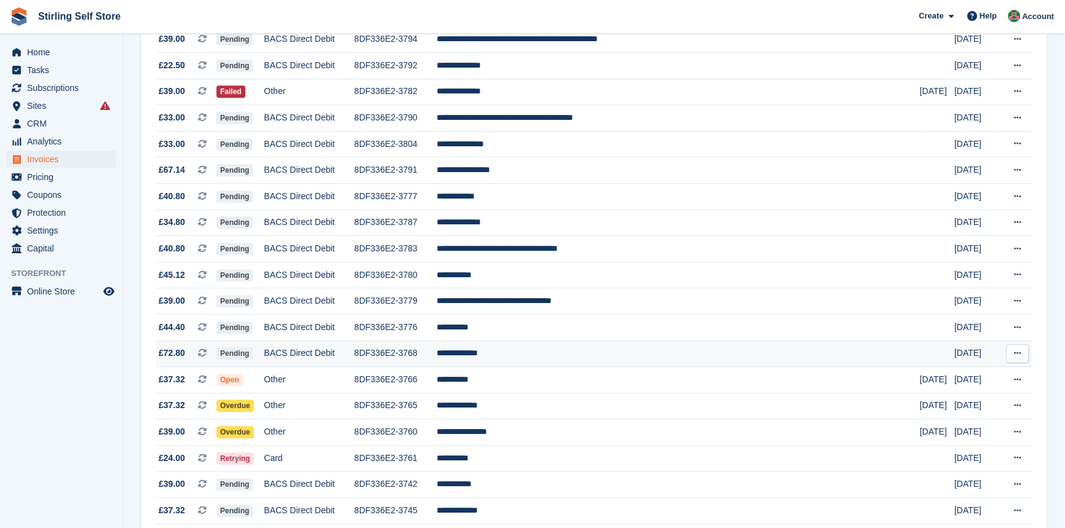
scroll to position [726, 0]
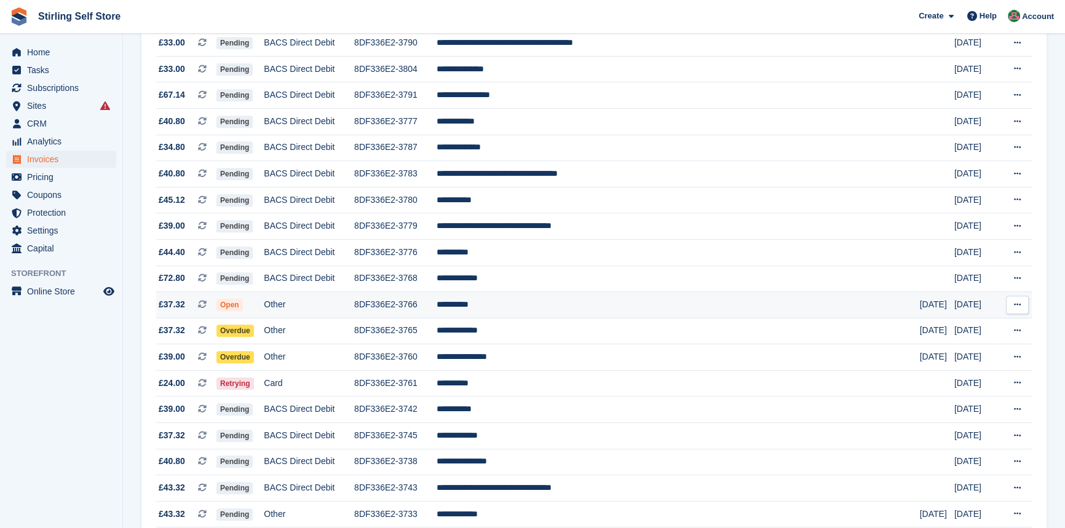
click at [536, 313] on td "**********" at bounding box center [678, 305] width 483 height 26
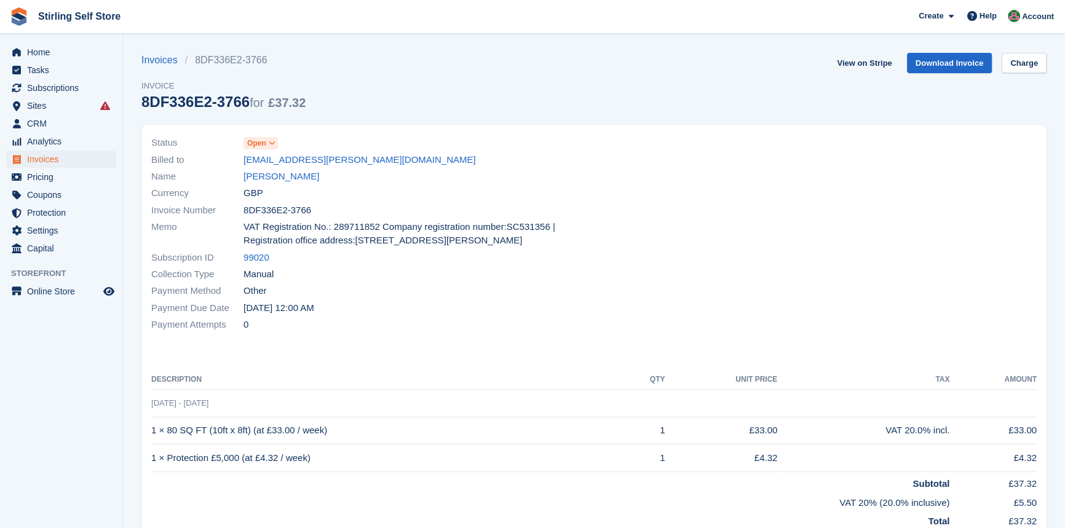
click at [272, 141] on icon at bounding box center [272, 143] width 7 height 7
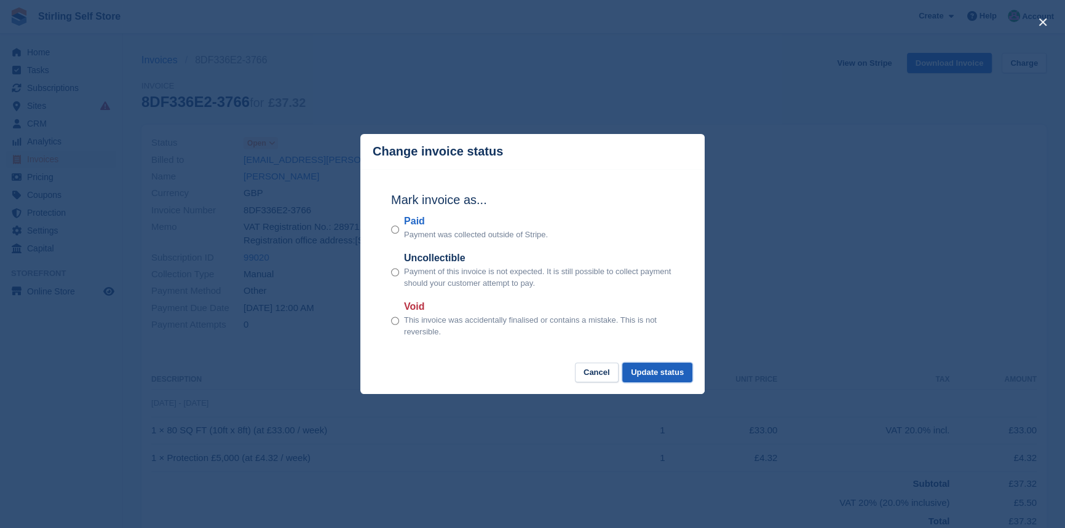
click at [651, 376] on button "Update status" at bounding box center [657, 373] width 70 height 20
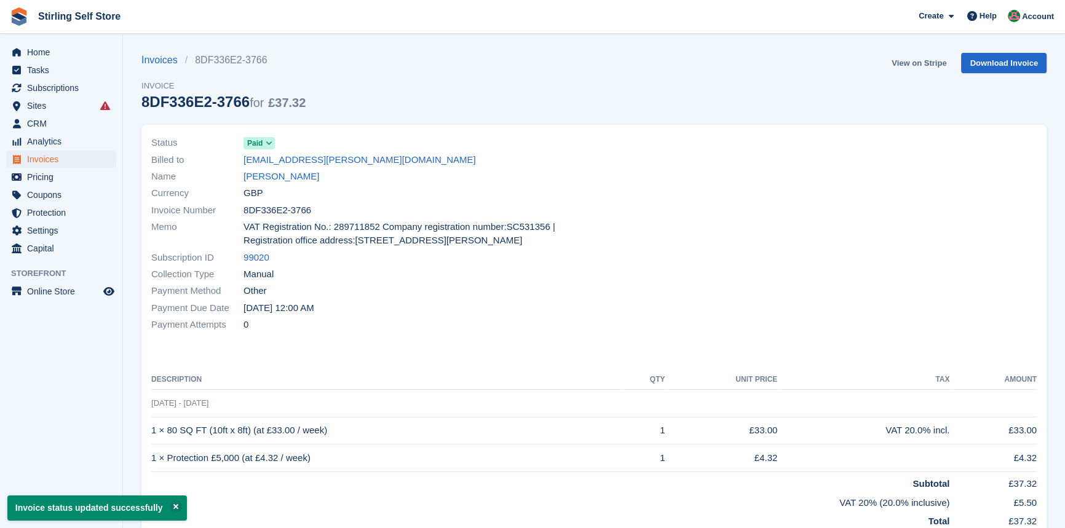
click at [912, 62] on link "View on Stripe" at bounding box center [919, 63] width 65 height 20
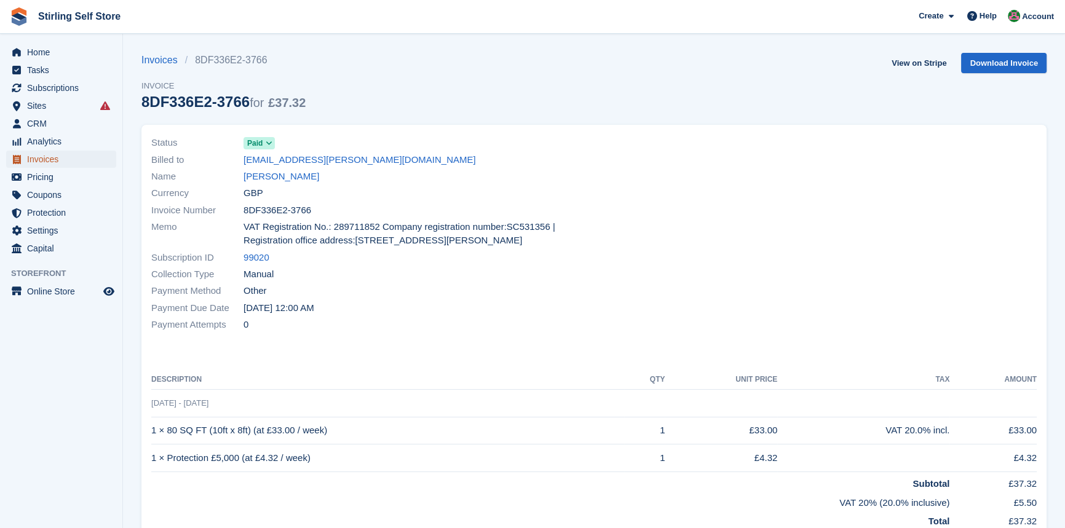
drag, startPoint x: 56, startPoint y: 159, endPoint x: 141, endPoint y: 146, distance: 86.0
click at [56, 159] on span "Invoices" at bounding box center [64, 159] width 74 height 17
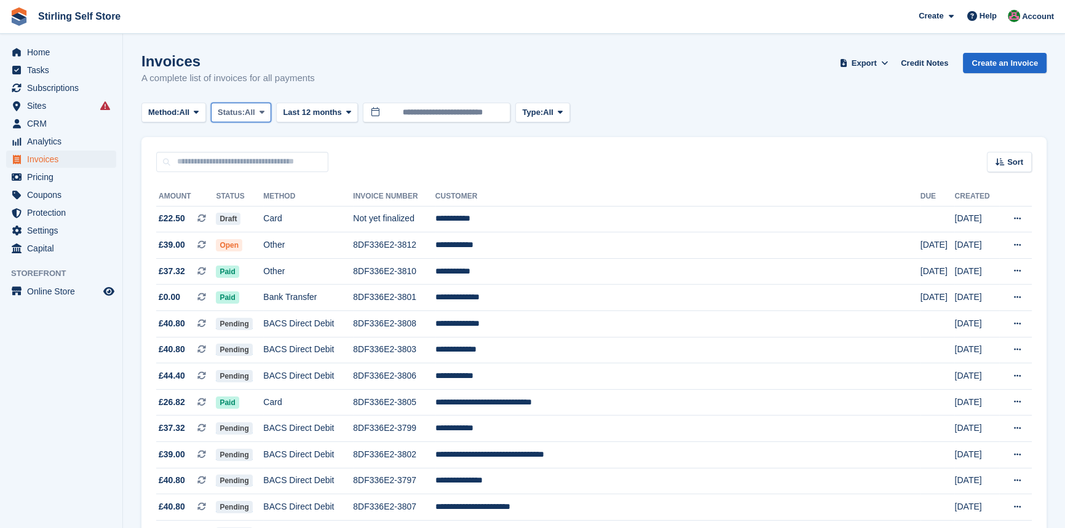
click at [264, 111] on icon at bounding box center [262, 112] width 5 height 8
click at [266, 213] on link "Open" at bounding box center [270, 208] width 107 height 22
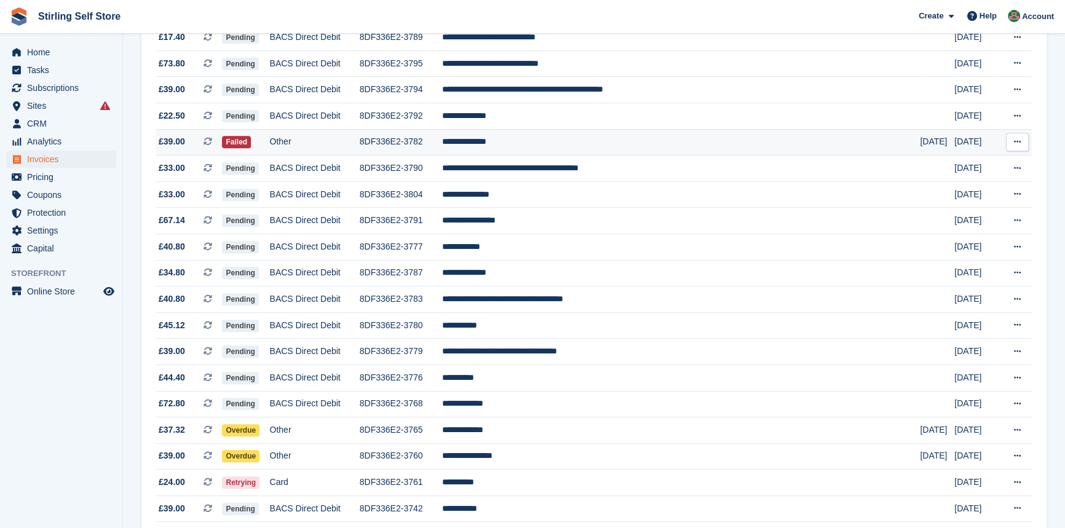
scroll to position [726, 0]
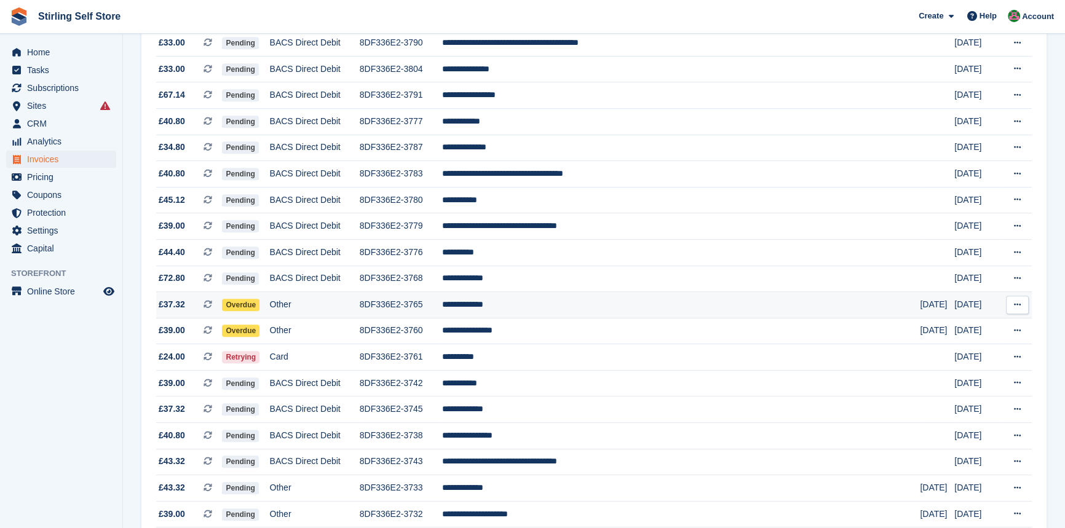
click at [548, 319] on td "**********" at bounding box center [681, 305] width 479 height 26
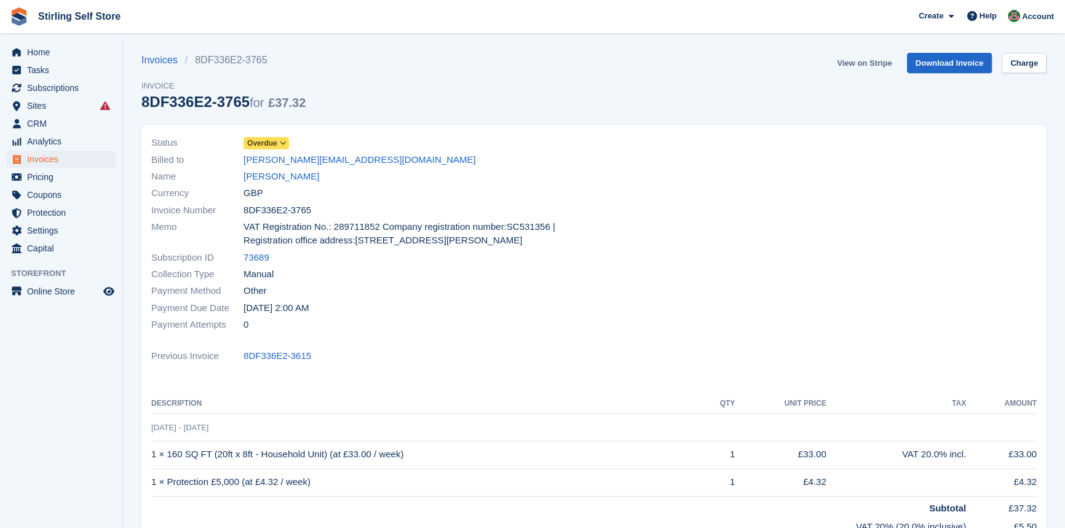
click at [857, 65] on link "View on Stripe" at bounding box center [864, 63] width 65 height 20
click at [264, 177] on link "[PERSON_NAME]" at bounding box center [282, 177] width 76 height 14
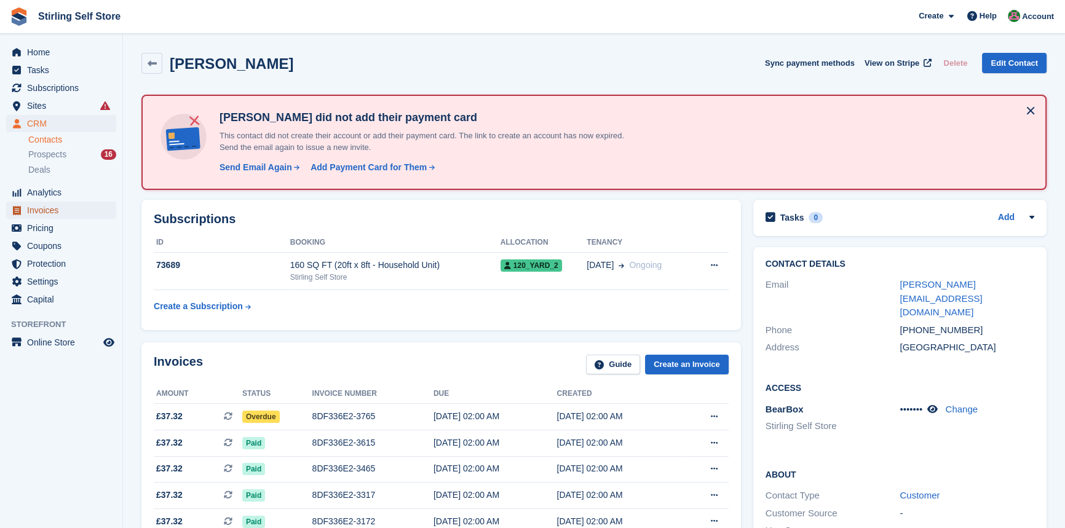
click at [72, 210] on span "Invoices" at bounding box center [64, 210] width 74 height 17
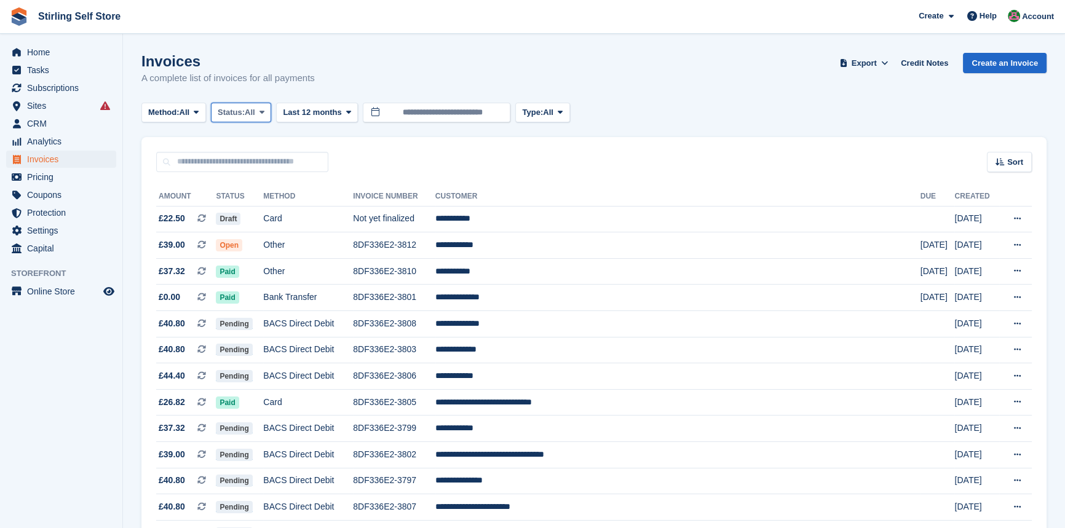
drag, startPoint x: 268, startPoint y: 104, endPoint x: 268, endPoint y: 111, distance: 6.8
click at [268, 104] on button "Status: All" at bounding box center [241, 113] width 60 height 20
click at [264, 213] on link "Open" at bounding box center [270, 208] width 107 height 22
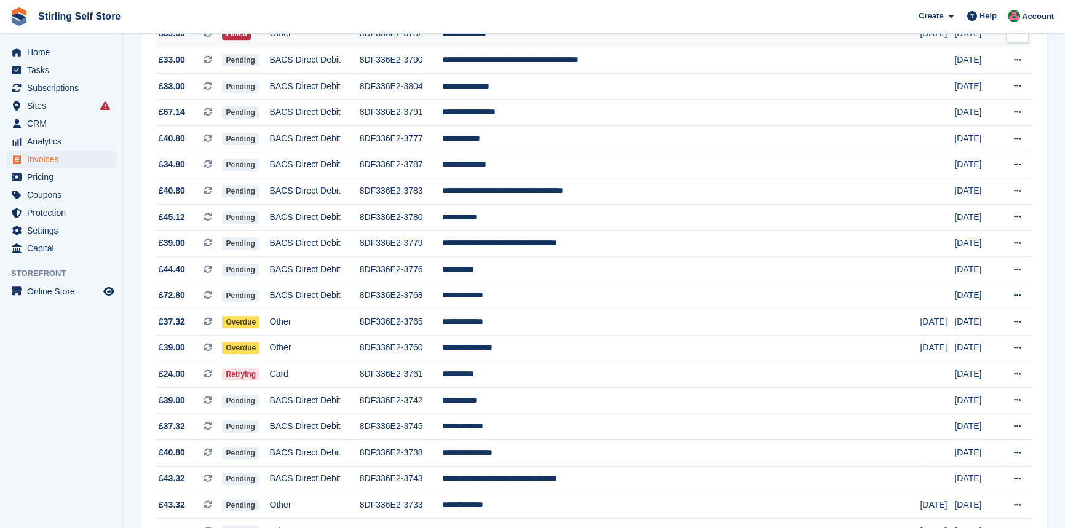
scroll to position [726, 0]
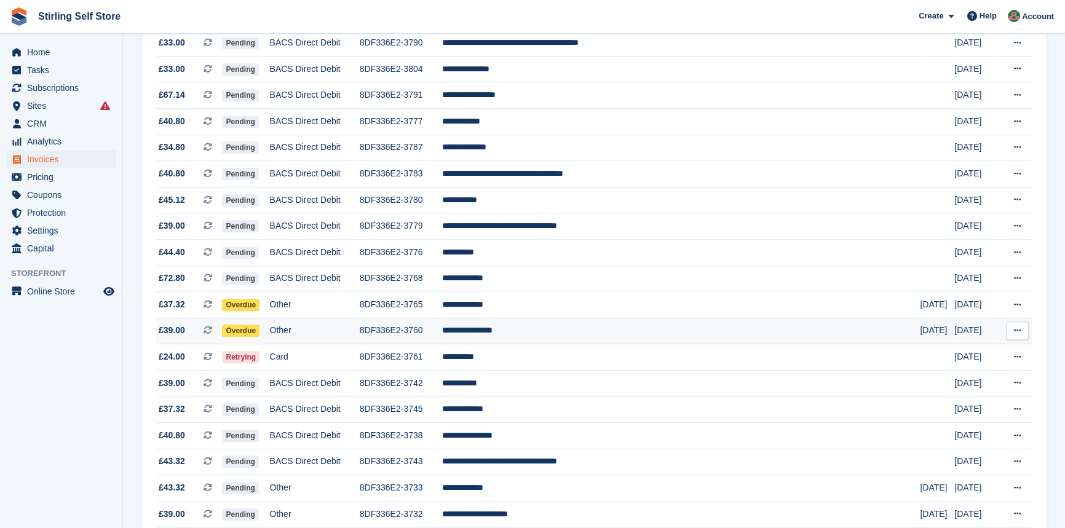
click at [559, 339] on td "**********" at bounding box center [681, 331] width 479 height 26
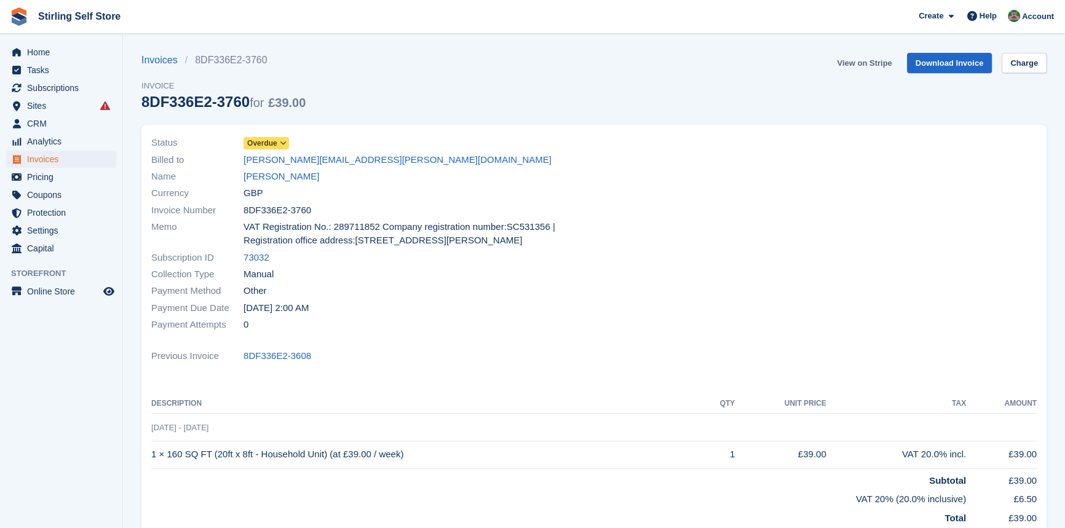
click at [864, 64] on link "View on Stripe" at bounding box center [864, 63] width 65 height 20
click at [67, 161] on span "Invoices" at bounding box center [64, 159] width 74 height 17
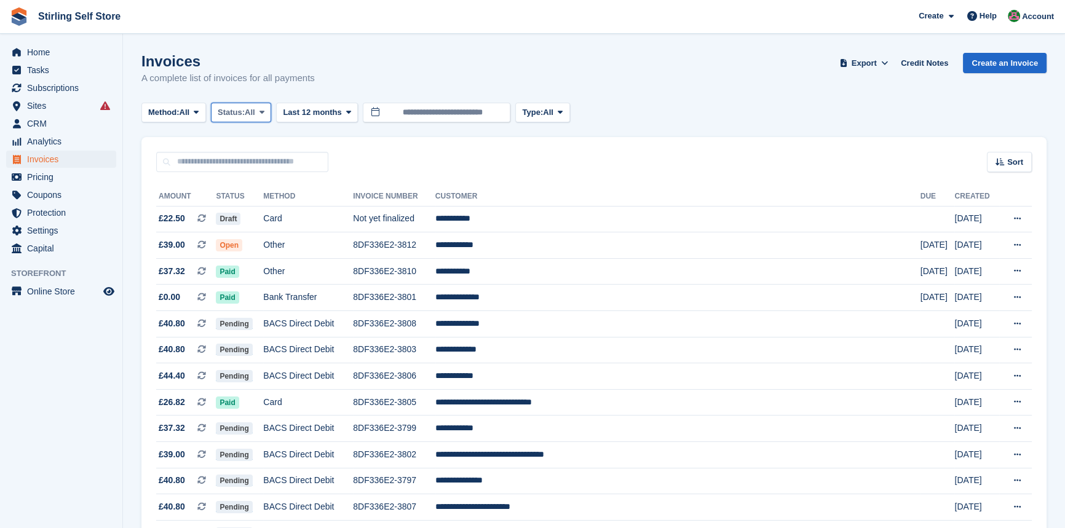
click at [271, 106] on button "Status: All" at bounding box center [241, 113] width 60 height 20
click at [256, 213] on link "Open" at bounding box center [270, 208] width 107 height 22
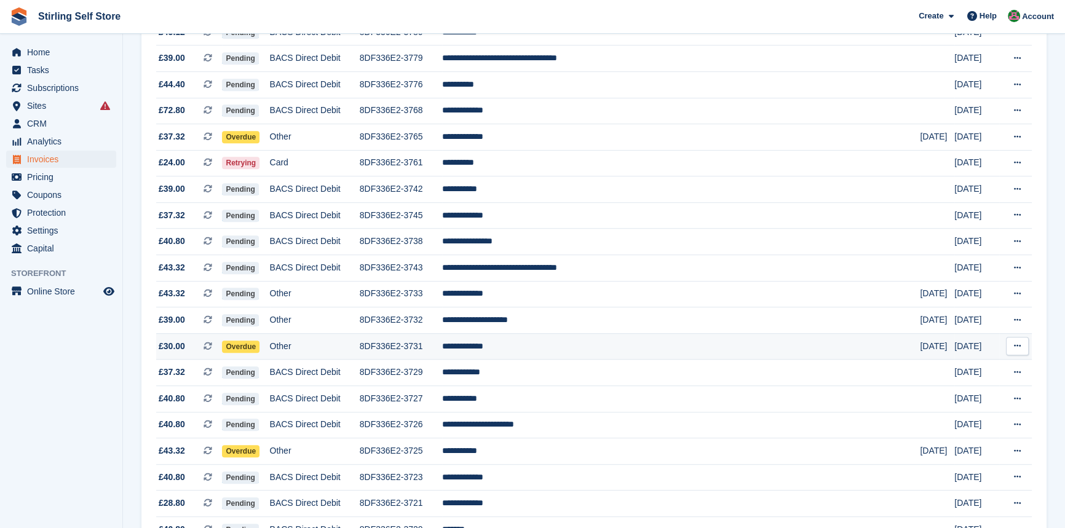
scroll to position [950, 0]
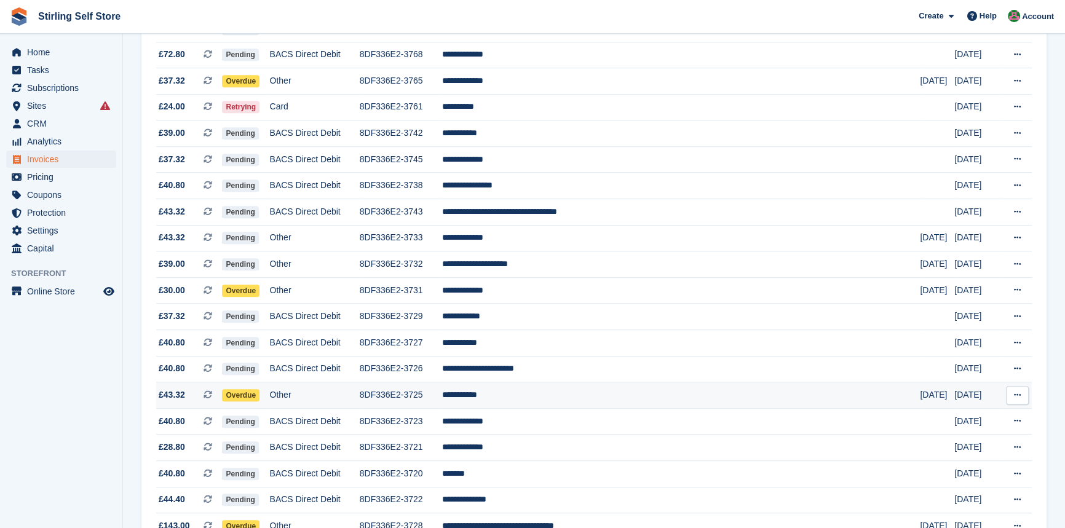
click at [546, 409] on td "**********" at bounding box center [681, 396] width 479 height 26
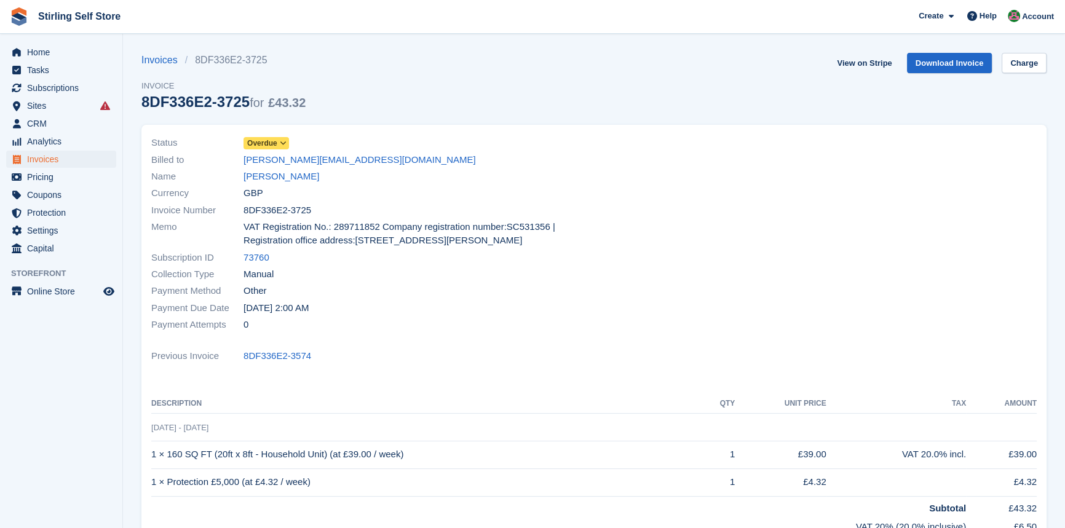
click at [285, 142] on icon at bounding box center [283, 143] width 7 height 7
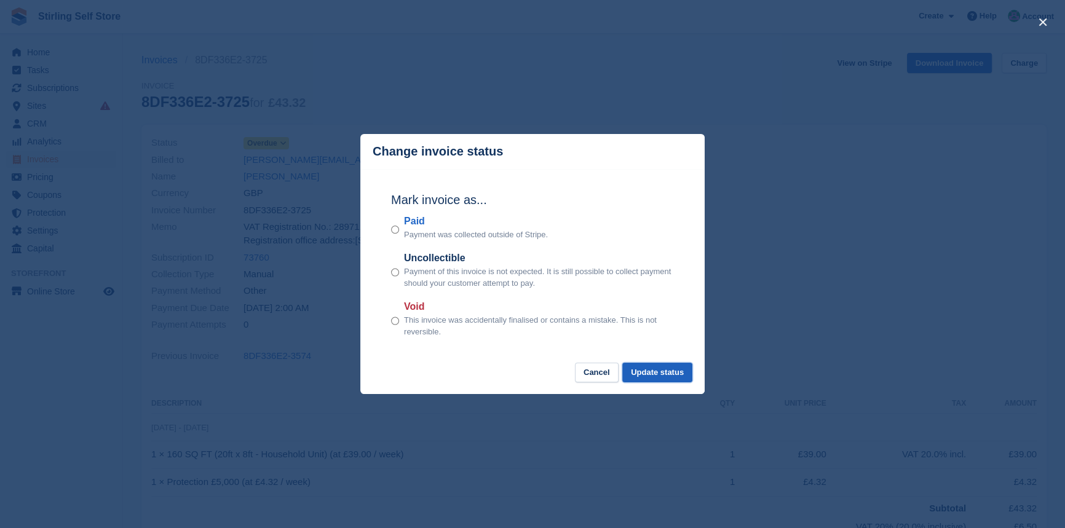
click at [656, 372] on button "Update status" at bounding box center [657, 373] width 70 height 20
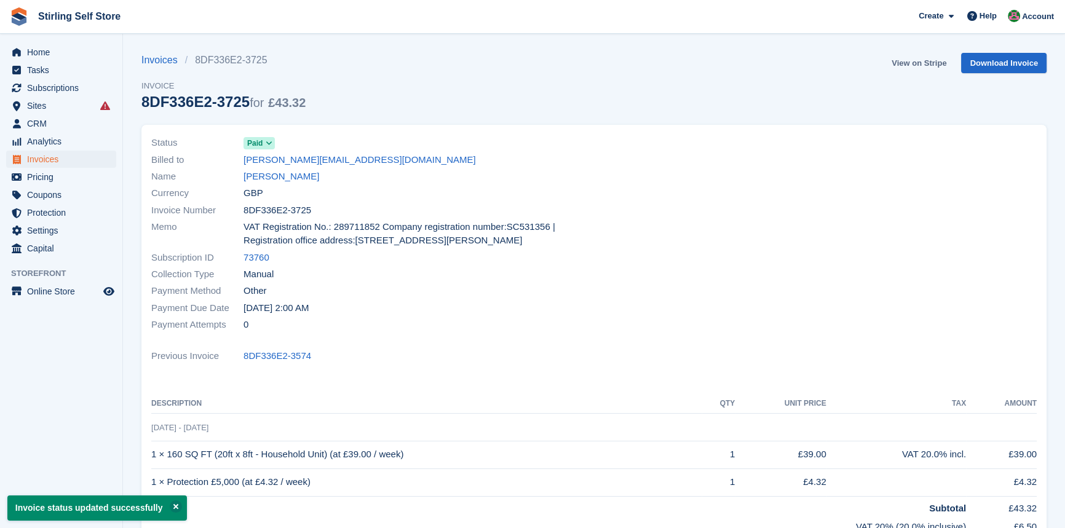
click at [901, 62] on link "View on Stripe" at bounding box center [919, 63] width 65 height 20
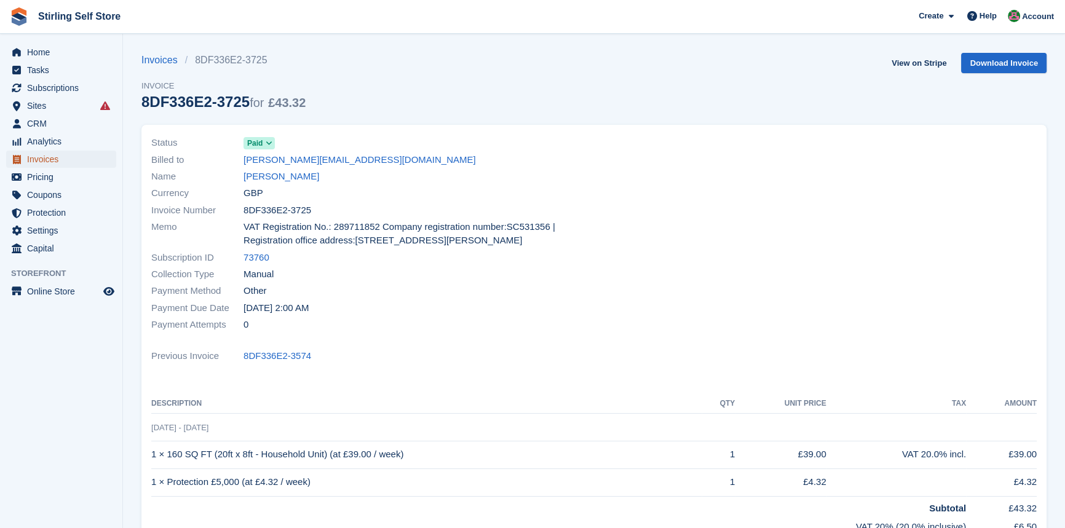
click at [59, 161] on span "Invoices" at bounding box center [64, 159] width 74 height 17
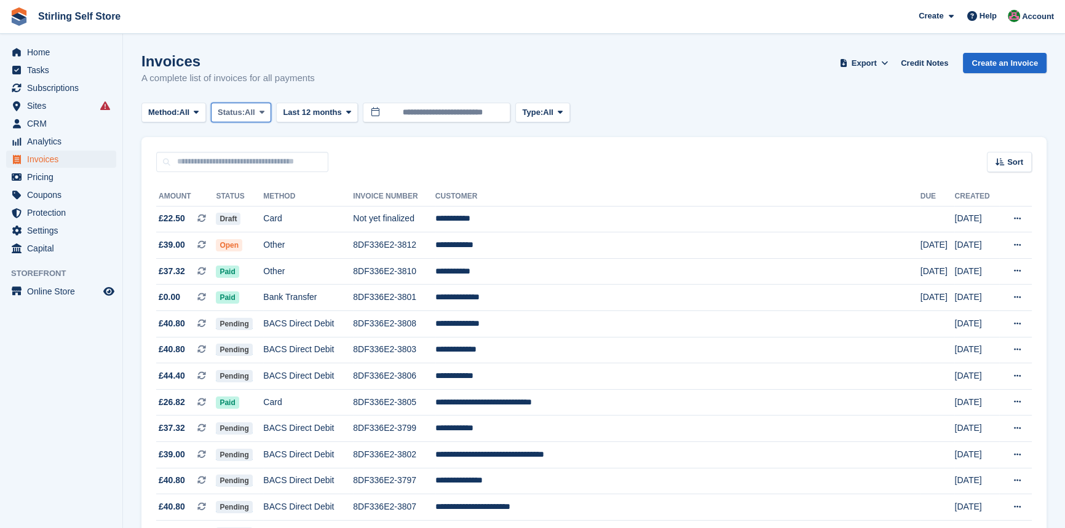
click at [264, 111] on icon at bounding box center [262, 112] width 5 height 8
click at [252, 210] on link "Open" at bounding box center [270, 208] width 107 height 22
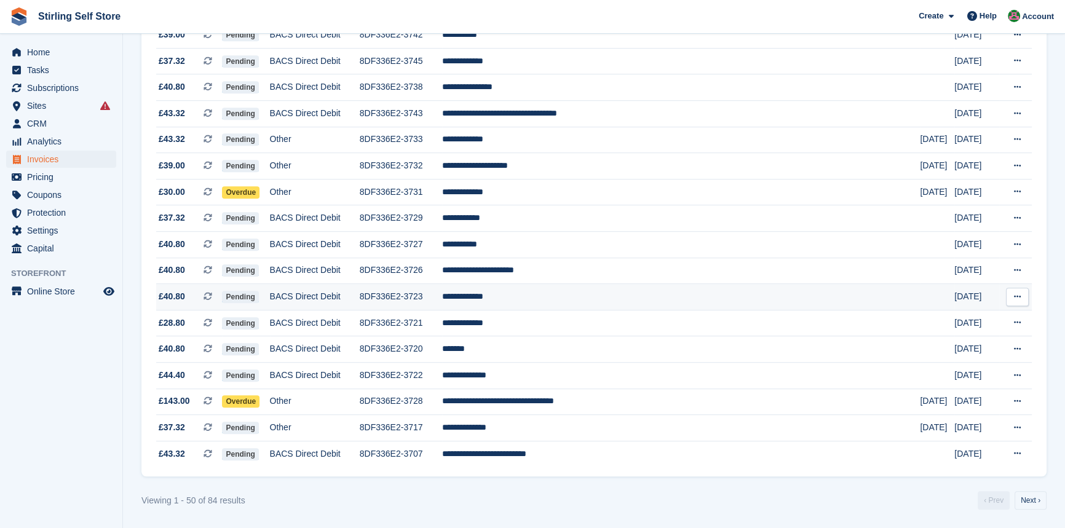
scroll to position [1068, 0]
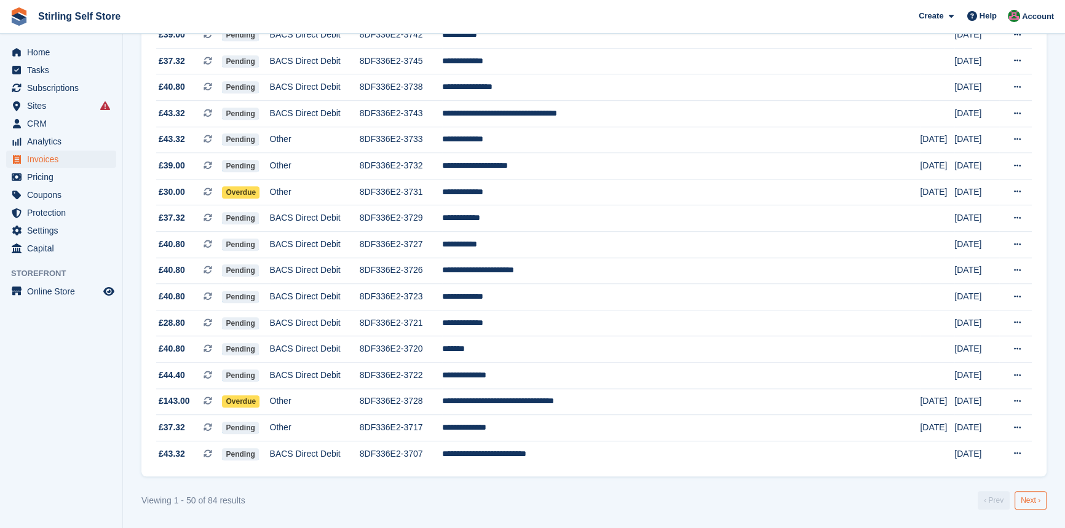
click at [1030, 506] on link "Next ›" at bounding box center [1031, 500] width 32 height 18
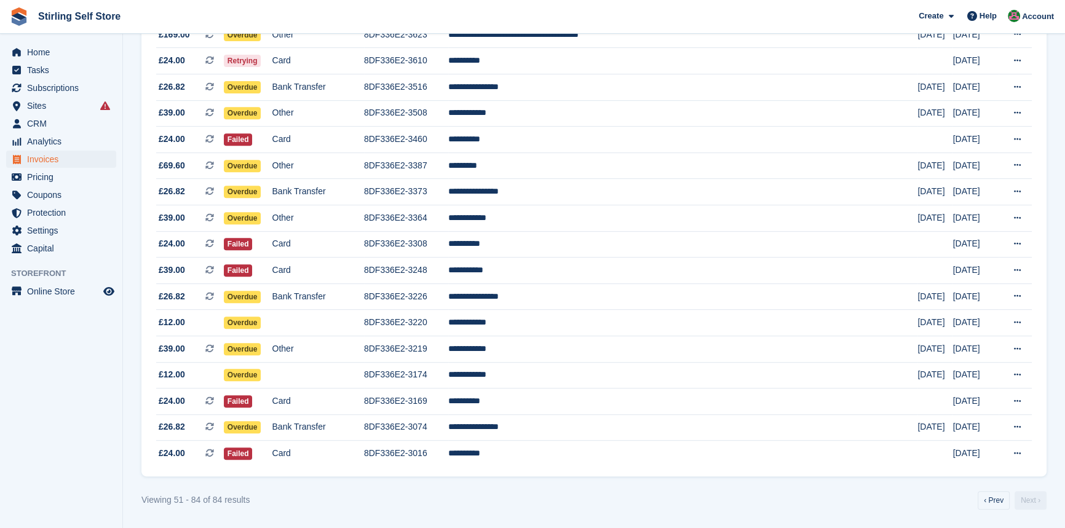
scroll to position [642, 0]
click at [554, 268] on td "**********" at bounding box center [683, 271] width 470 height 26
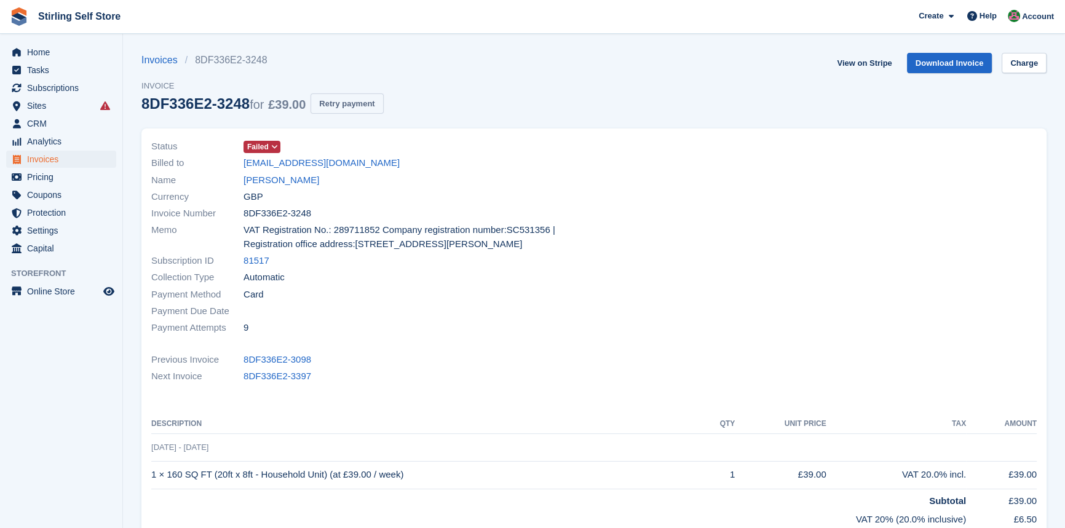
click at [351, 105] on button "Retry payment" at bounding box center [347, 103] width 73 height 20
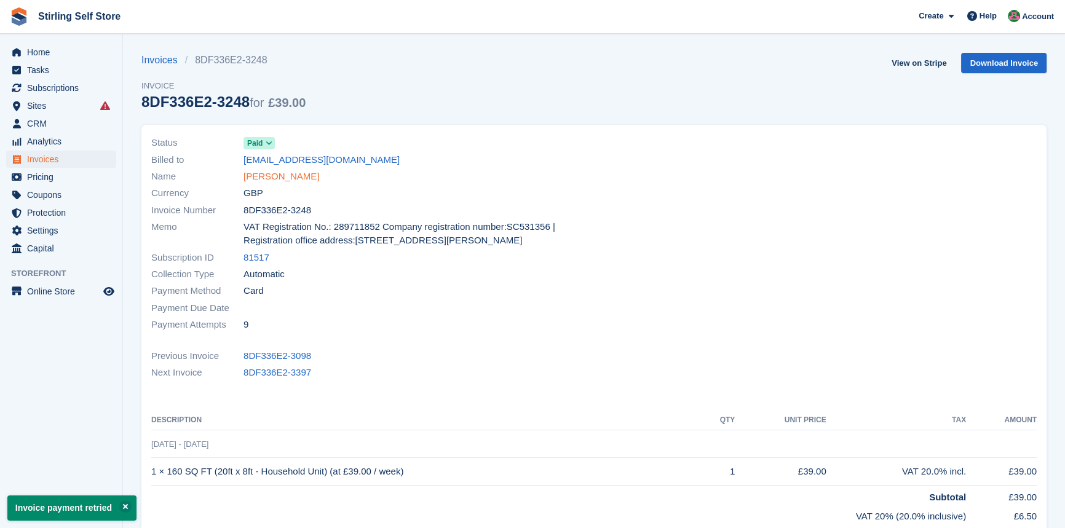
click at [285, 176] on link "Mark Holmes" at bounding box center [282, 177] width 76 height 14
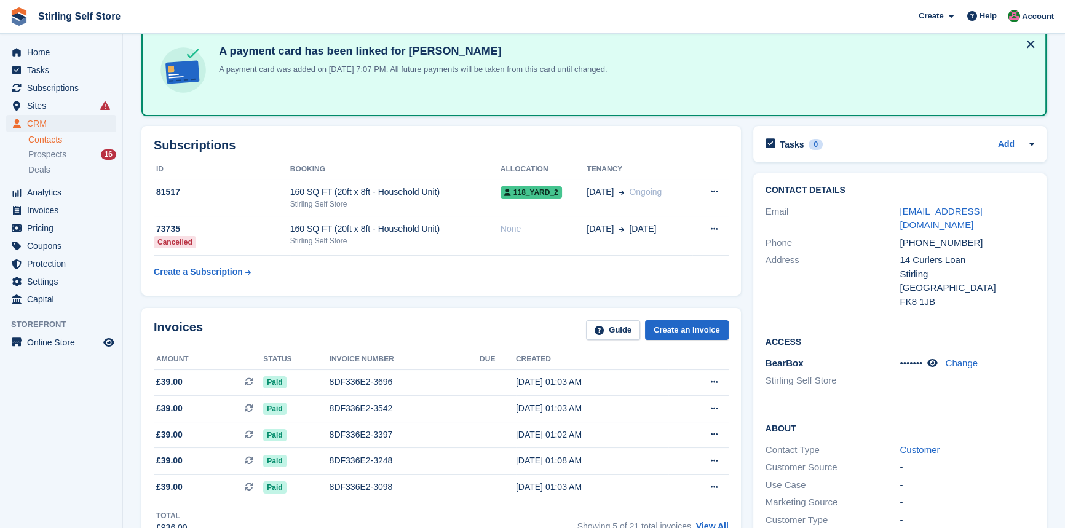
scroll to position [223, 0]
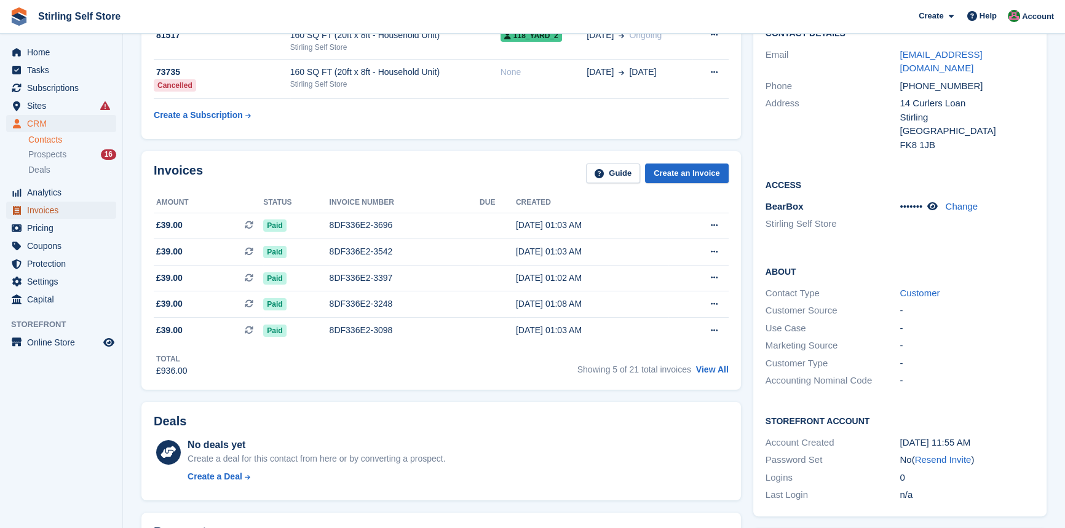
click at [40, 209] on span "Invoices" at bounding box center [64, 210] width 74 height 17
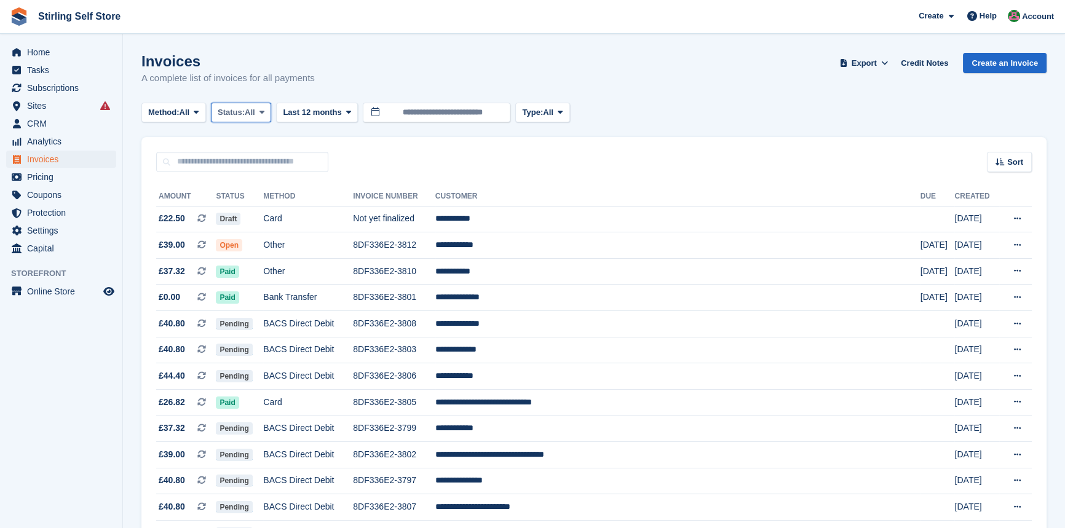
click at [264, 111] on icon at bounding box center [262, 112] width 5 height 8
click at [273, 209] on link "Open" at bounding box center [270, 208] width 107 height 22
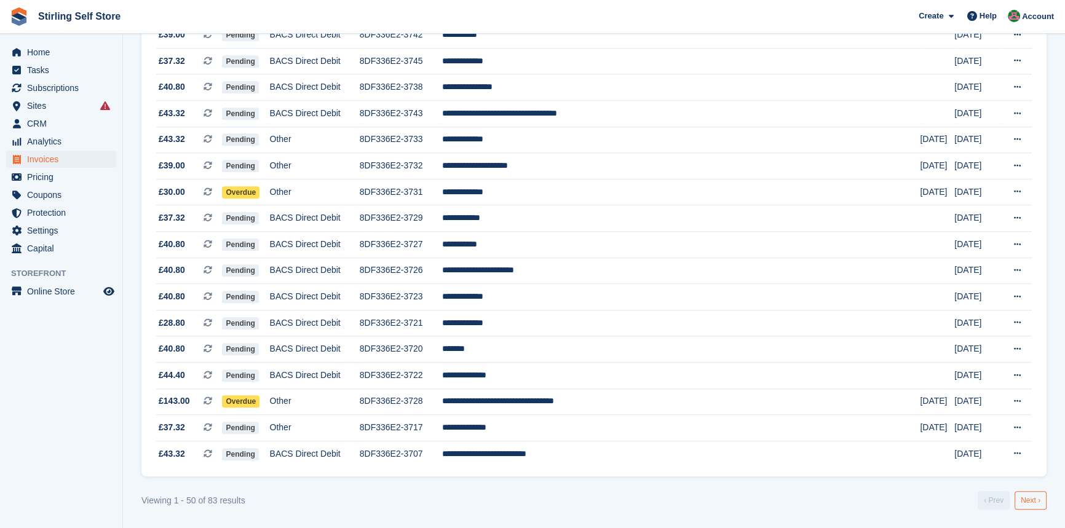
scroll to position [1068, 0]
click at [1036, 500] on link "Next ›" at bounding box center [1031, 500] width 32 height 18
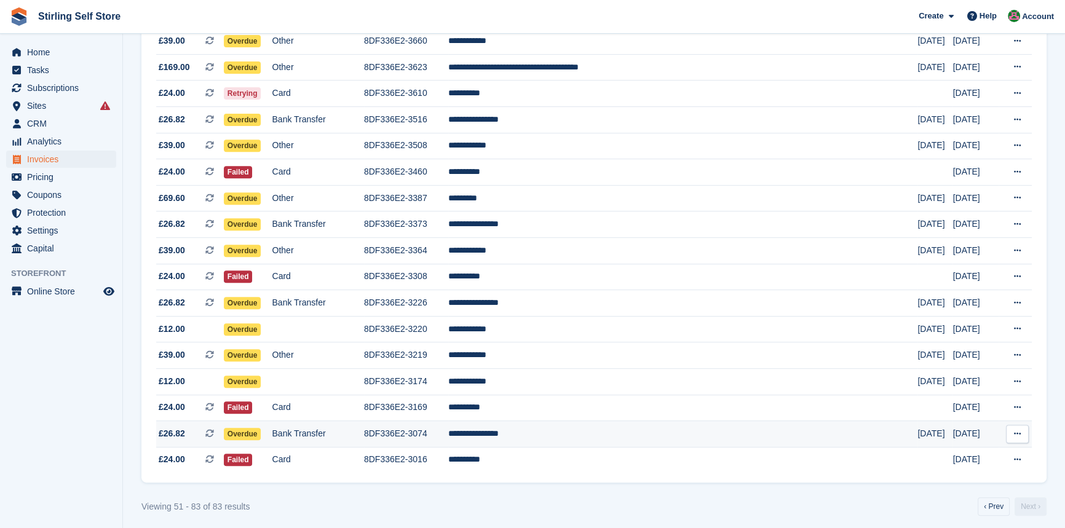
scroll to position [616, 0]
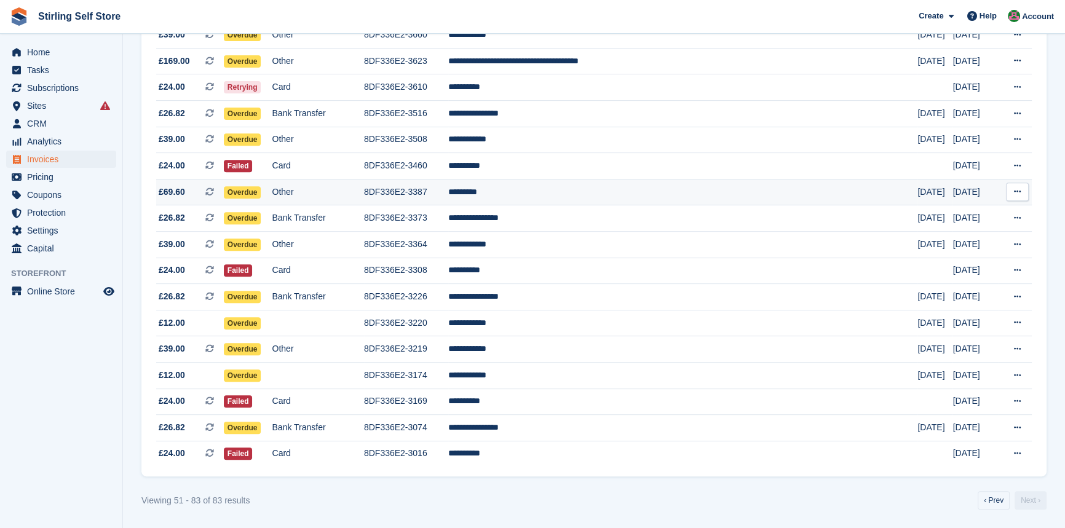
click at [549, 188] on td "*********" at bounding box center [683, 192] width 470 height 26
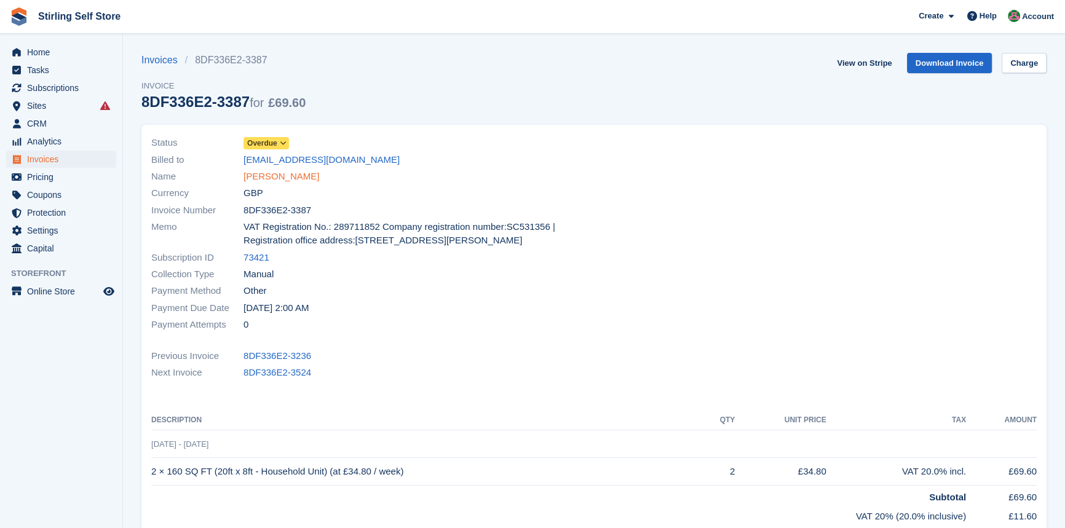
click at [261, 174] on link "[PERSON_NAME]" at bounding box center [282, 177] width 76 height 14
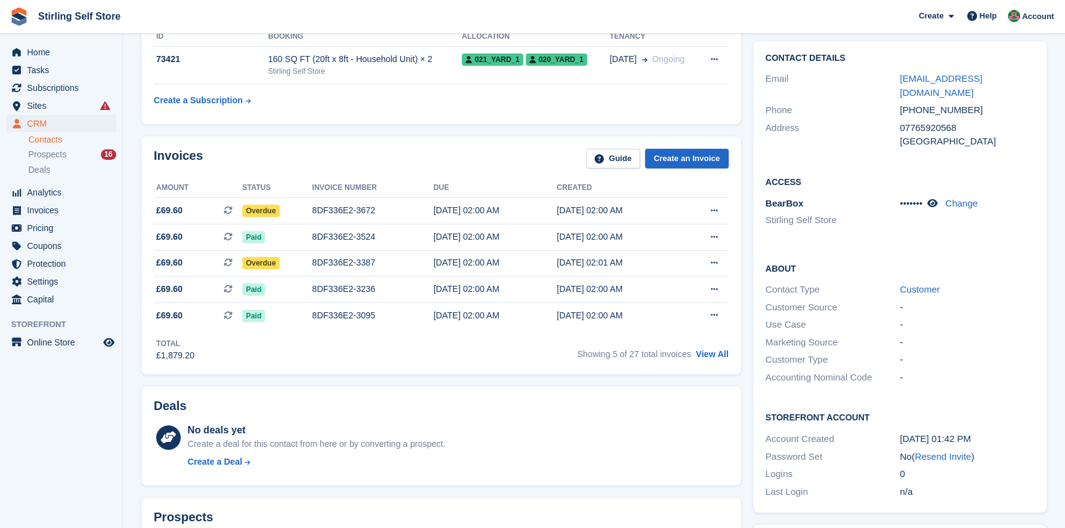
scroll to position [223, 0]
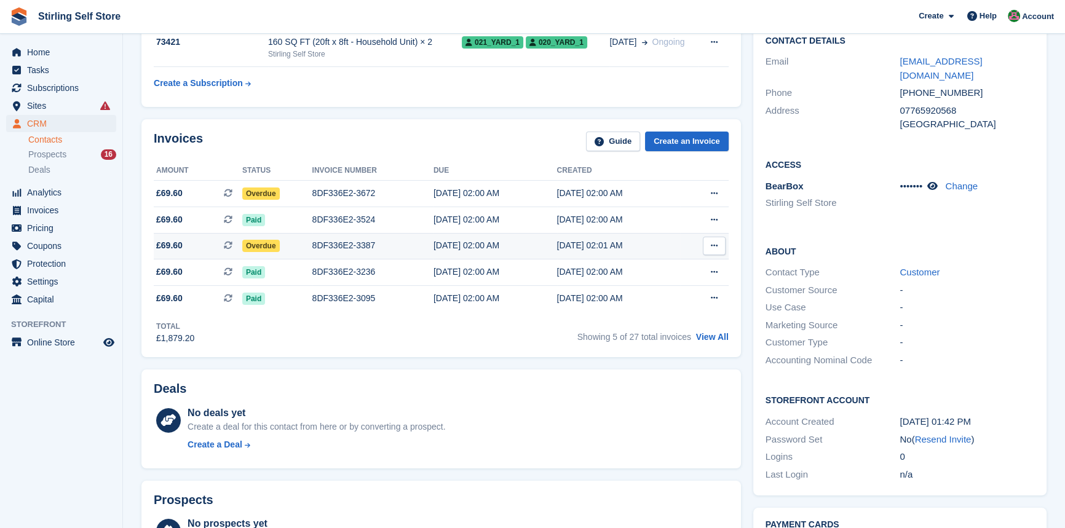
click at [356, 245] on div "8DF336E2-3387" at bounding box center [372, 245] width 121 height 13
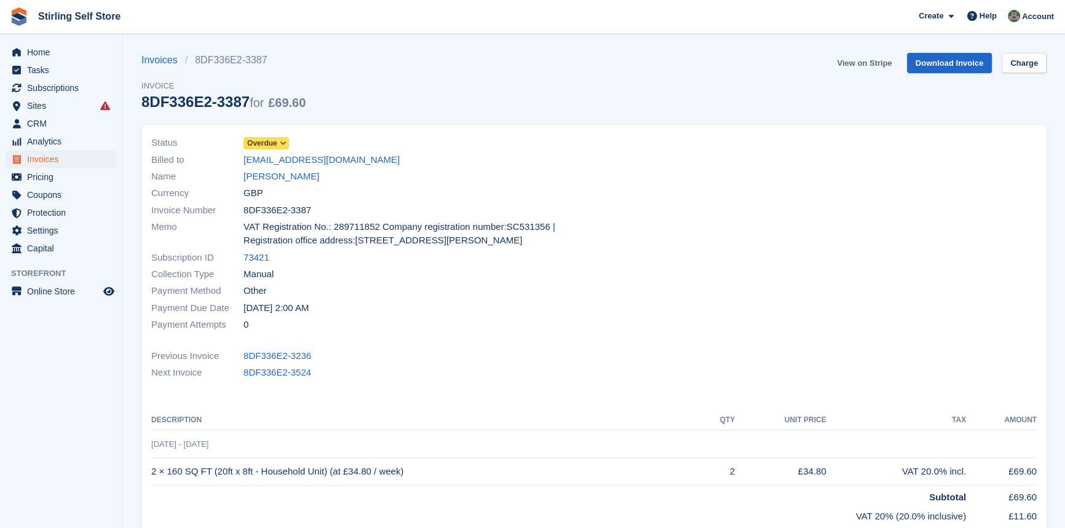
click at [870, 62] on link "View on Stripe" at bounding box center [864, 63] width 65 height 20
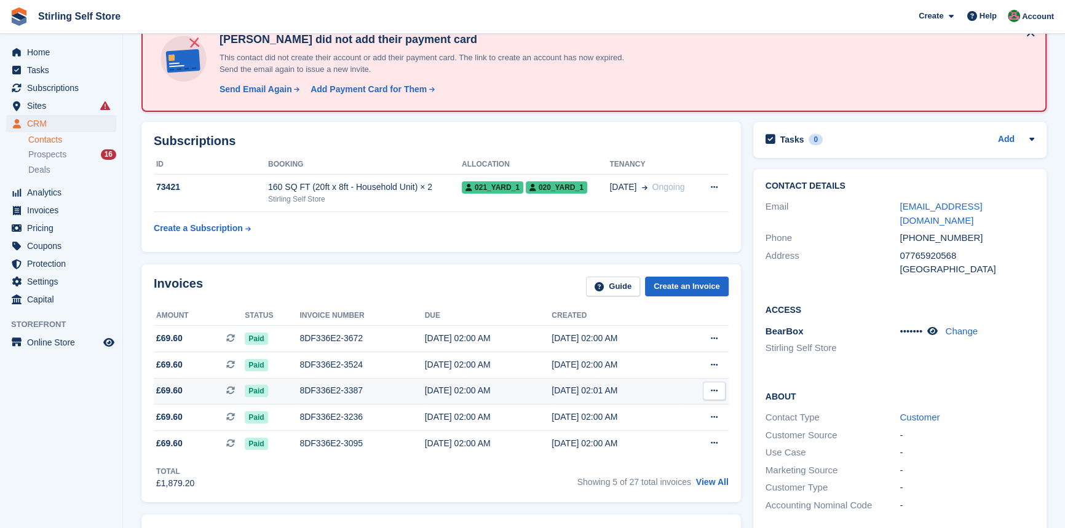
scroll to position [223, 0]
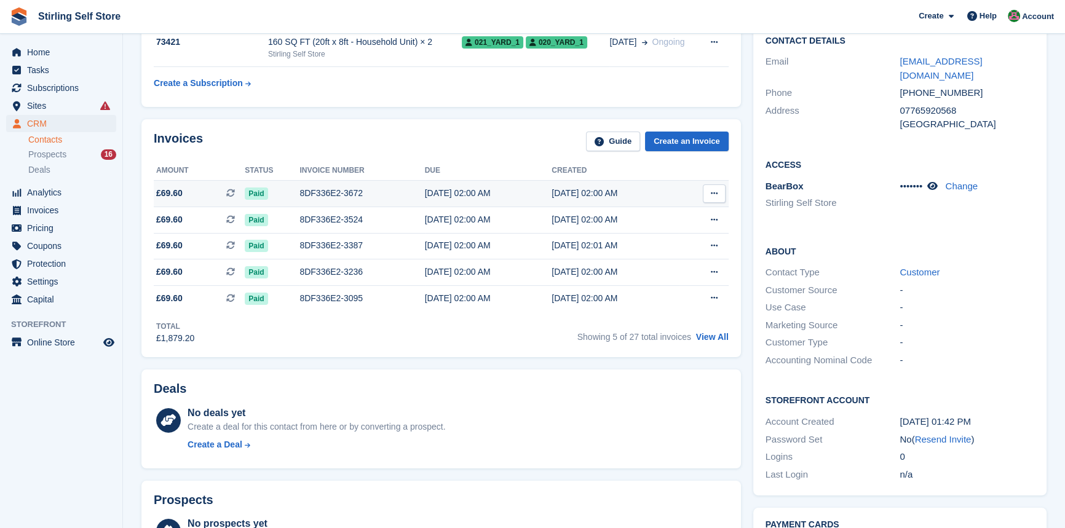
click at [345, 196] on div "8DF336E2-3672" at bounding box center [362, 193] width 125 height 13
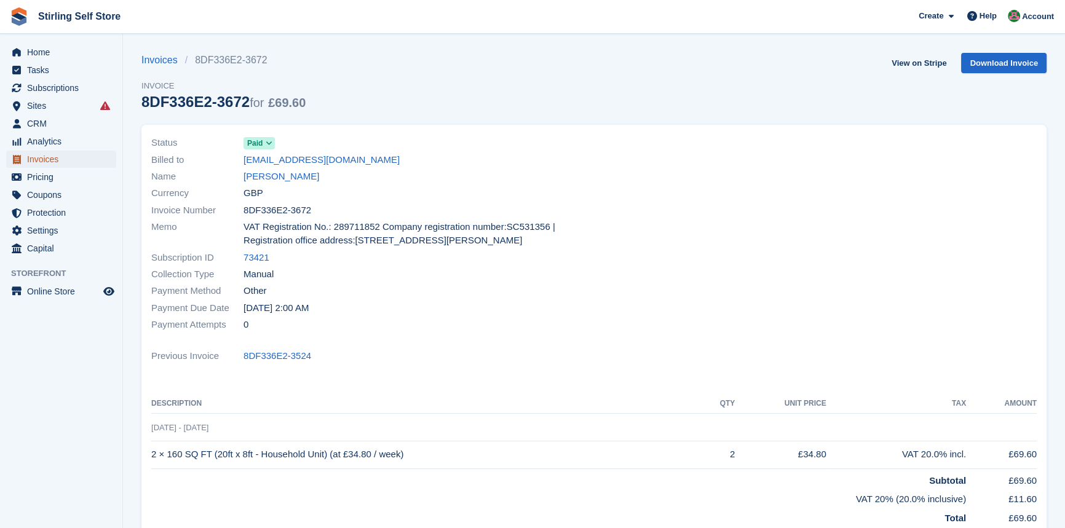
click at [70, 161] on span "Invoices" at bounding box center [64, 159] width 74 height 17
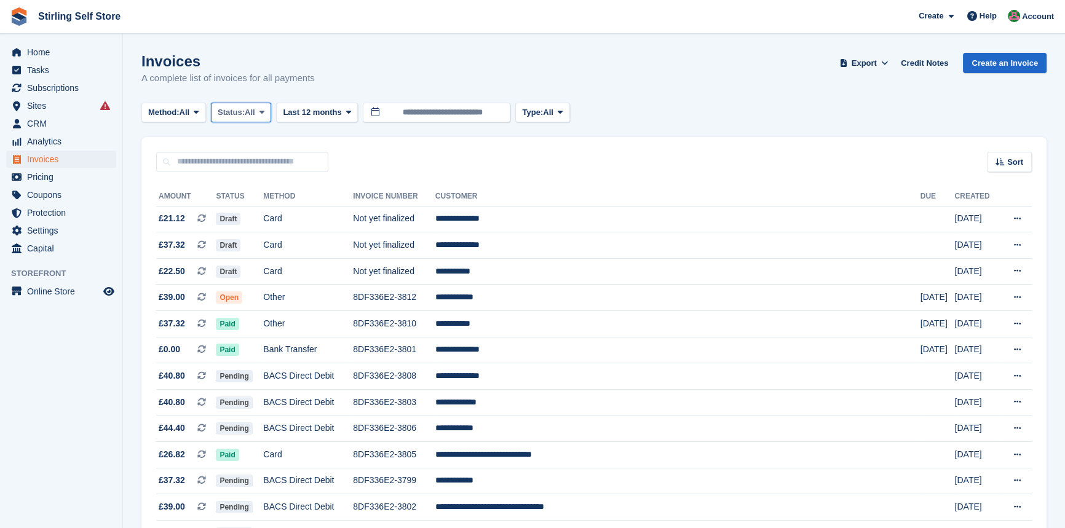
click at [267, 110] on span at bounding box center [262, 113] width 10 height 10
click at [250, 206] on link "Open" at bounding box center [270, 208] width 107 height 22
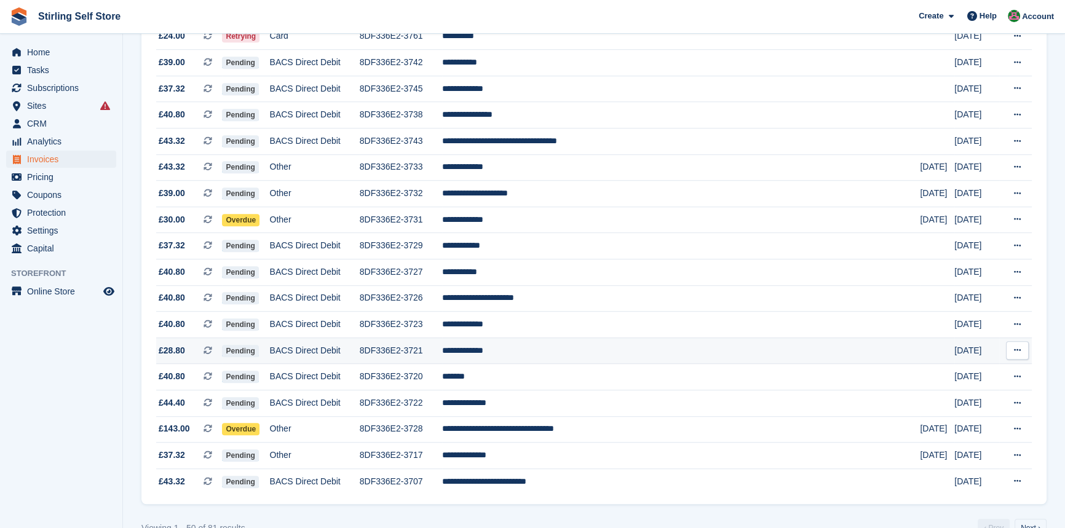
scroll to position [1068, 0]
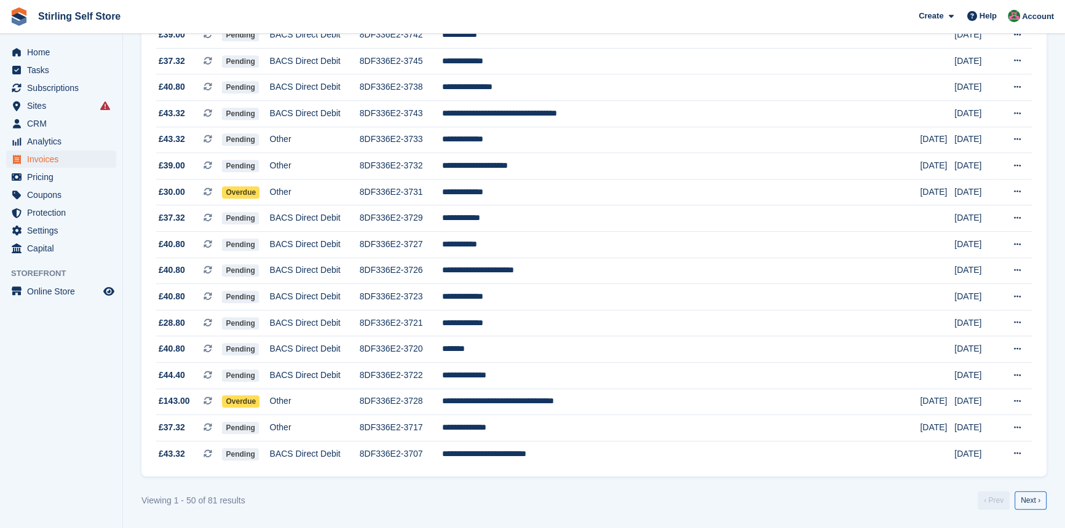
click at [1037, 498] on link "Next ›" at bounding box center [1031, 500] width 32 height 18
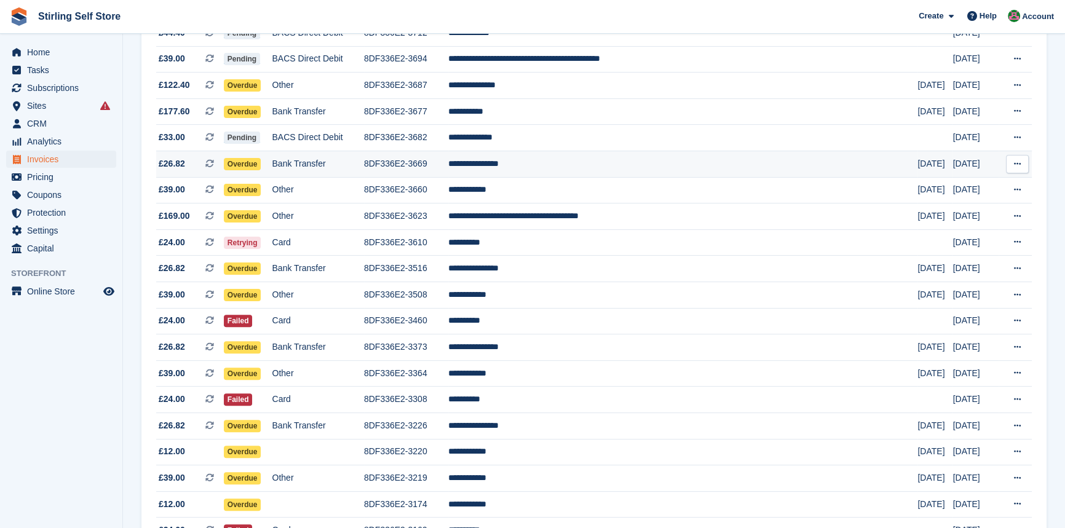
scroll to position [395, 0]
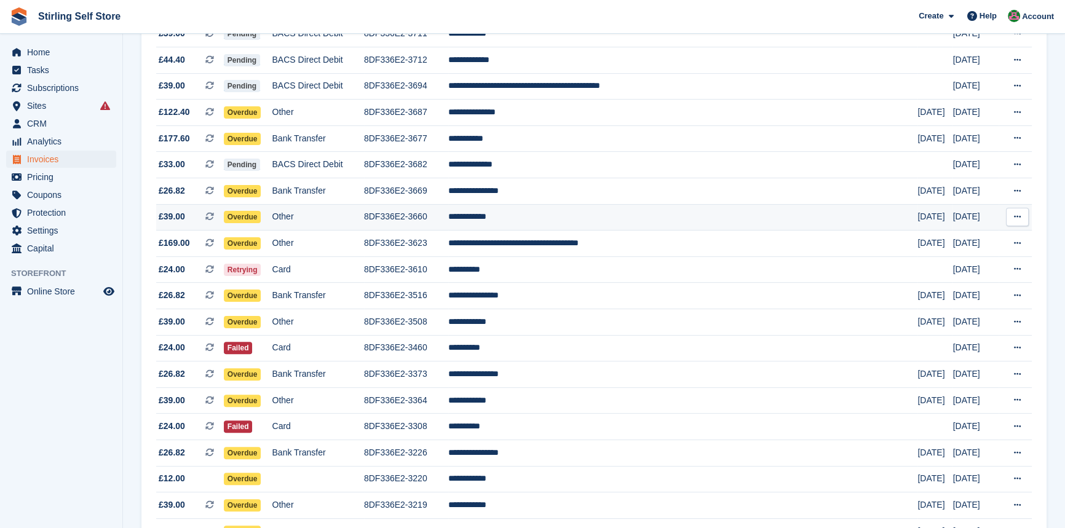
click at [560, 223] on td "**********" at bounding box center [683, 217] width 470 height 26
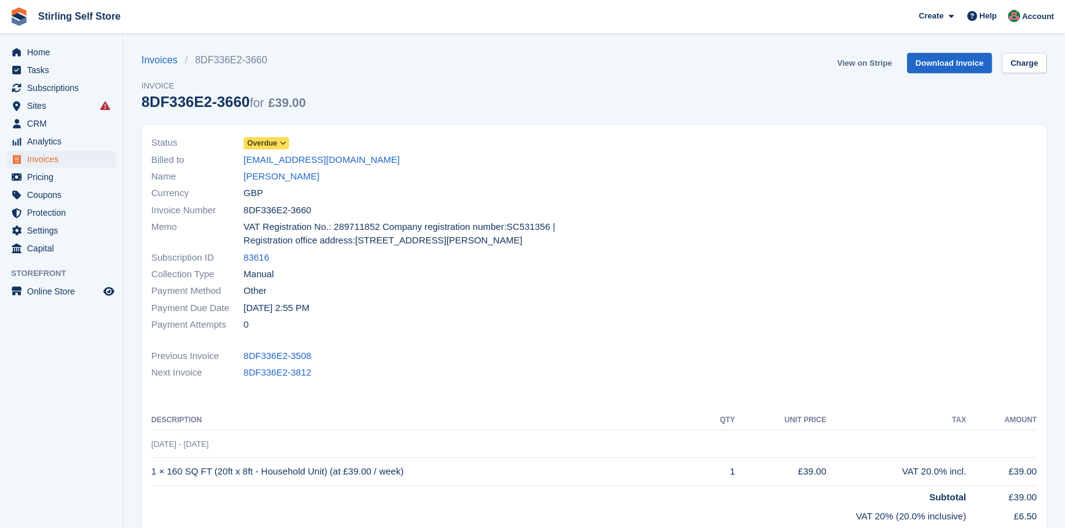
click at [869, 61] on link "View on Stripe" at bounding box center [864, 63] width 65 height 20
click at [276, 177] on link "[PERSON_NAME]" at bounding box center [282, 177] width 76 height 14
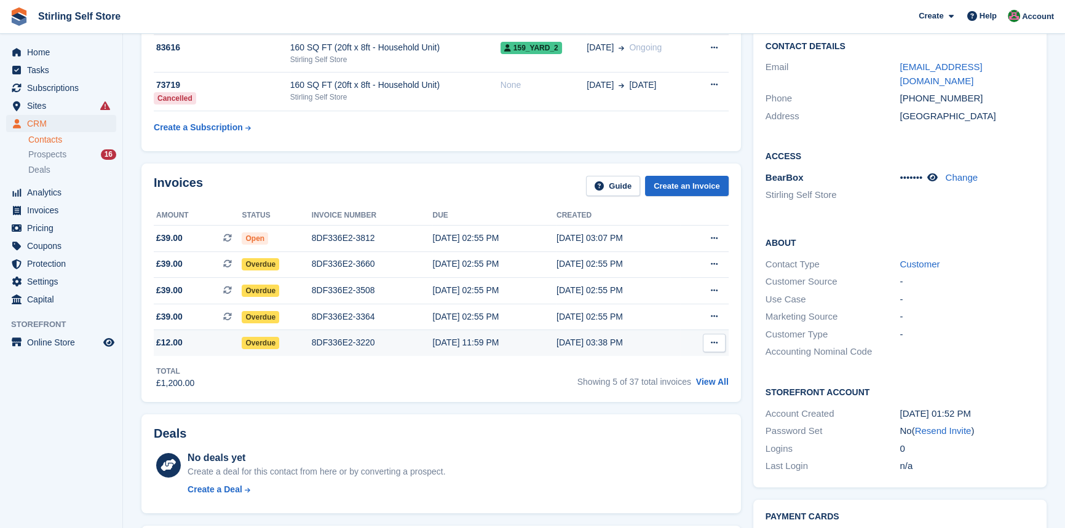
scroll to position [223, 0]
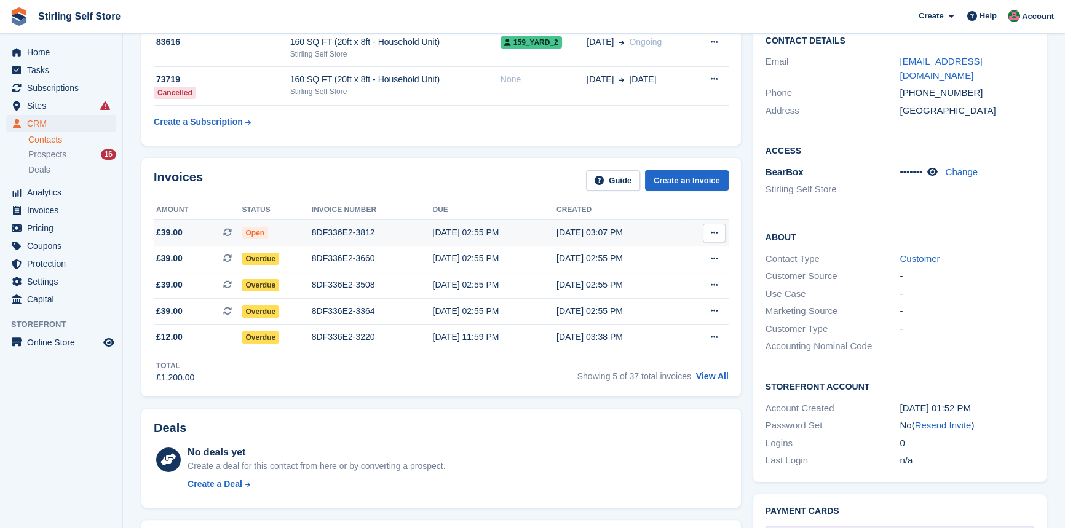
click at [360, 234] on div "8DF336E2-3812" at bounding box center [372, 232] width 121 height 13
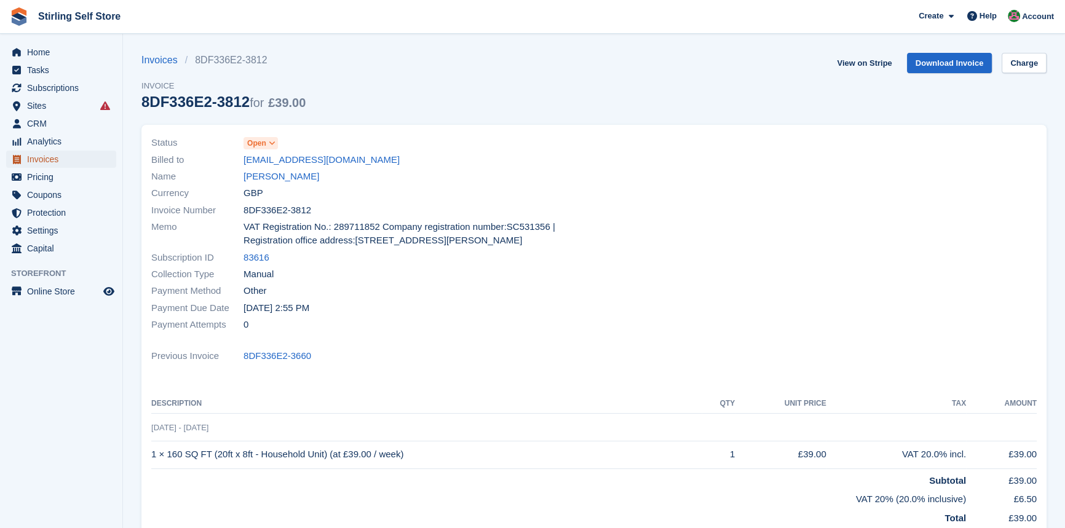
drag, startPoint x: 43, startPoint y: 156, endPoint x: 60, endPoint y: 154, distance: 16.7
click at [43, 156] on span "Invoices" at bounding box center [64, 159] width 74 height 17
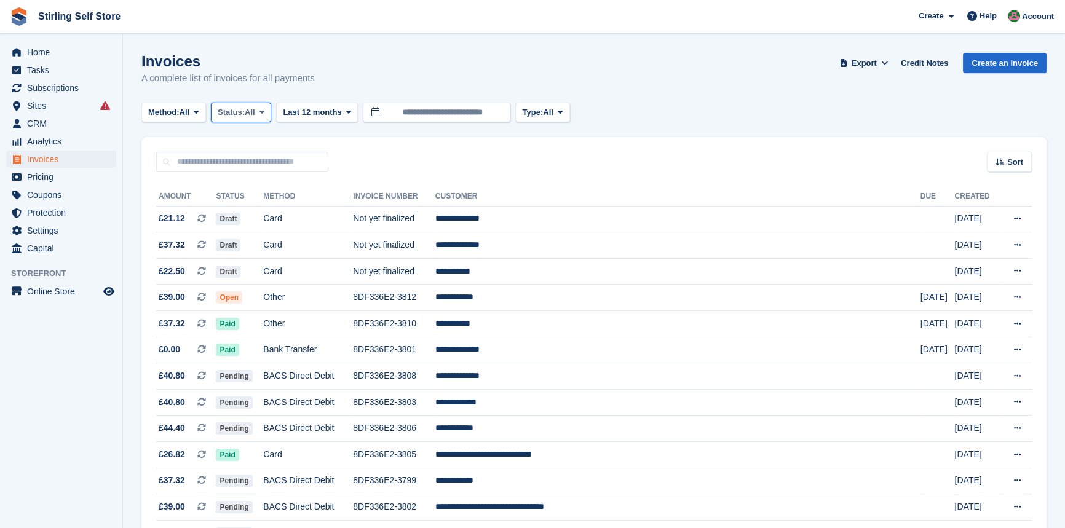
click at [267, 113] on span at bounding box center [262, 113] width 10 height 10
drag, startPoint x: 246, startPoint y: 213, endPoint x: 282, endPoint y: 213, distance: 36.3
click at [246, 213] on link "Open" at bounding box center [270, 208] width 107 height 22
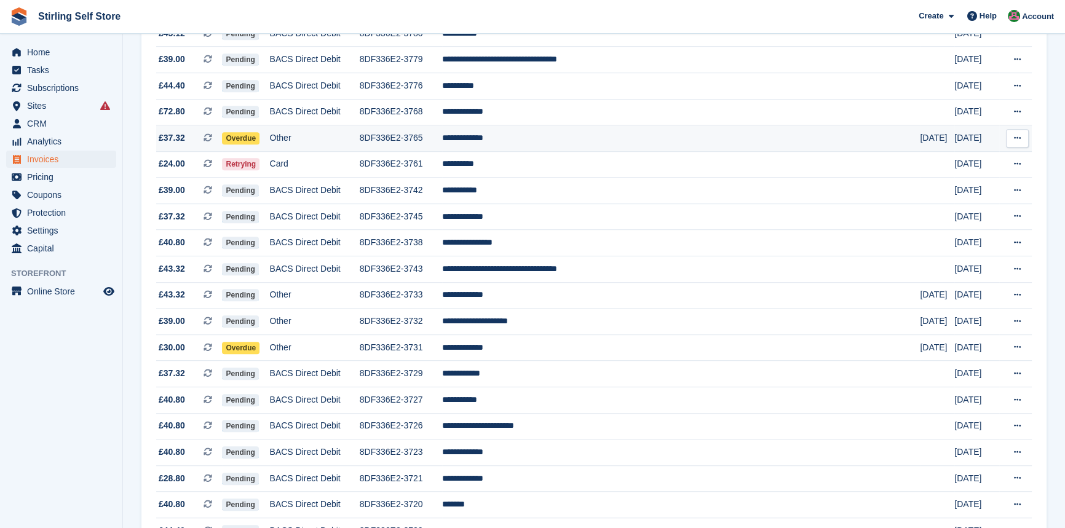
scroll to position [894, 0]
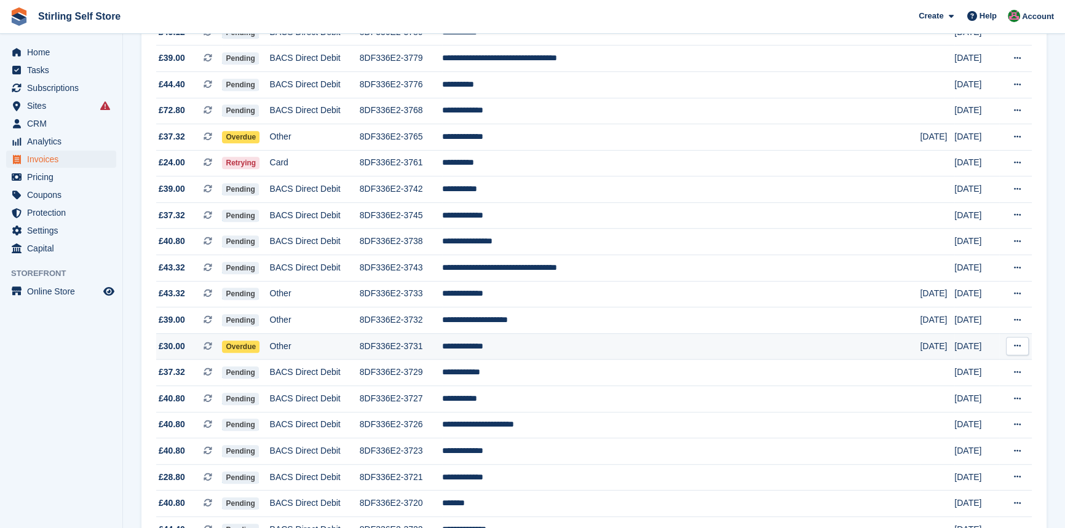
click at [560, 360] on td "**********" at bounding box center [681, 346] width 479 height 26
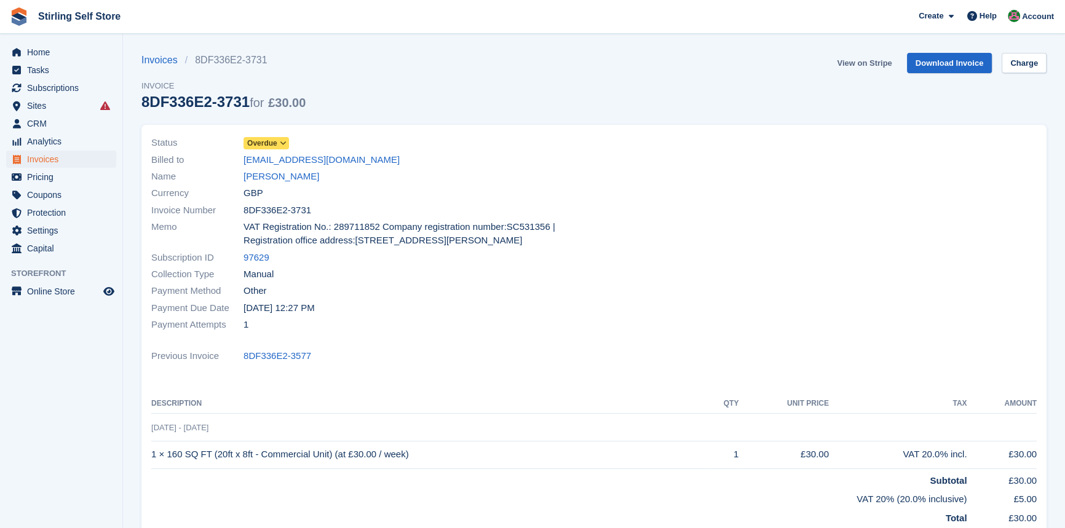
click at [861, 65] on link "View on Stripe" at bounding box center [864, 63] width 65 height 20
click at [280, 178] on link "Amanda Strang" at bounding box center [282, 177] width 76 height 14
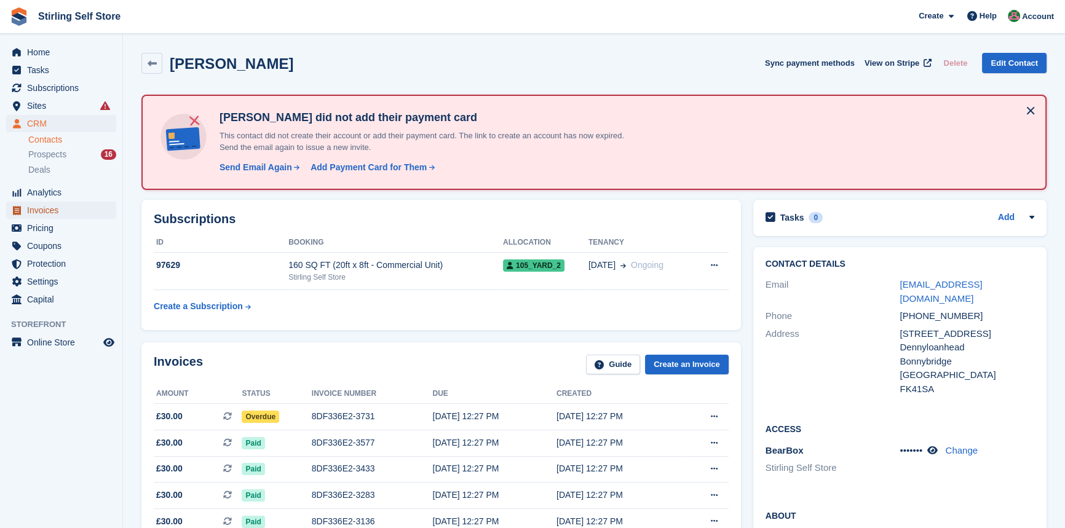
click at [71, 212] on span "Invoices" at bounding box center [64, 210] width 74 height 17
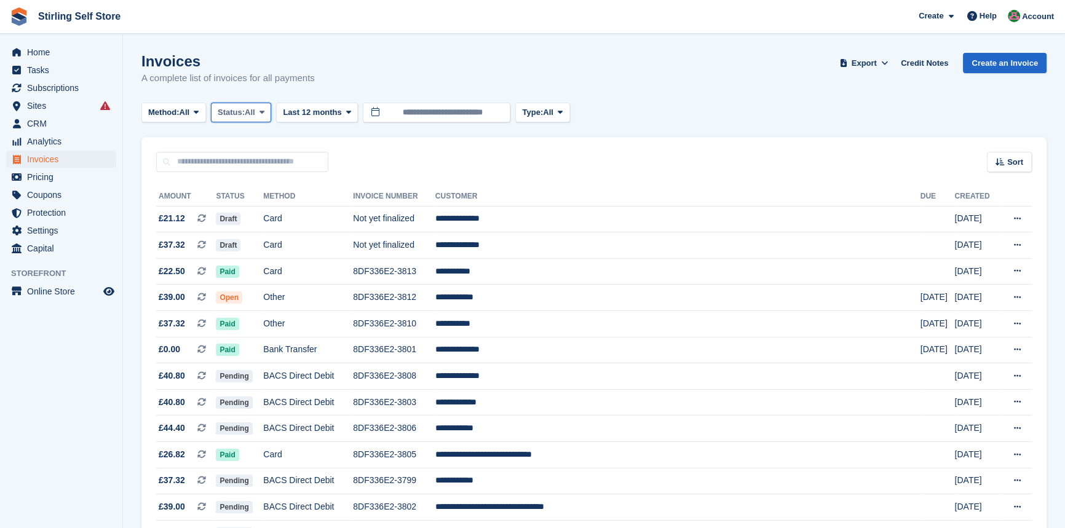
click at [264, 111] on icon at bounding box center [262, 112] width 5 height 8
click at [261, 209] on link "Open" at bounding box center [270, 208] width 107 height 22
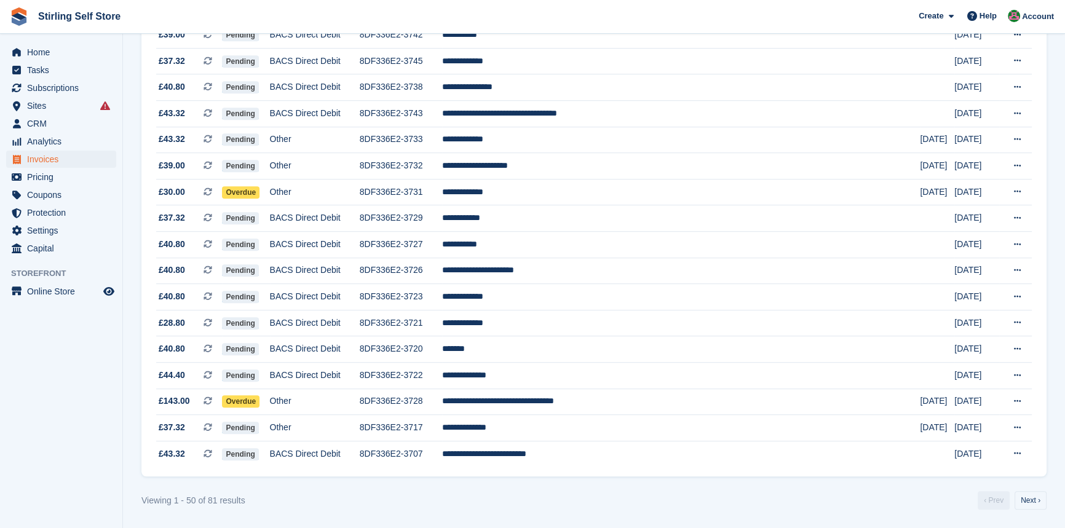
scroll to position [1068, 0]
click at [576, 397] on td "**********" at bounding box center [681, 402] width 479 height 26
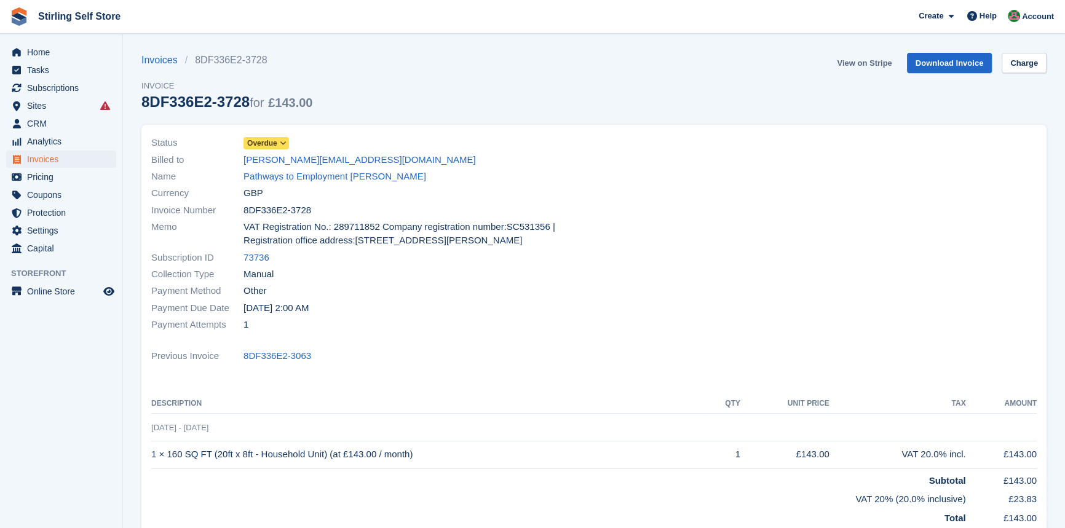
click at [853, 66] on link "View on Stripe" at bounding box center [864, 63] width 65 height 20
click at [55, 88] on span "Subscriptions" at bounding box center [64, 87] width 74 height 17
